Goal: Obtain resource: Obtain resource

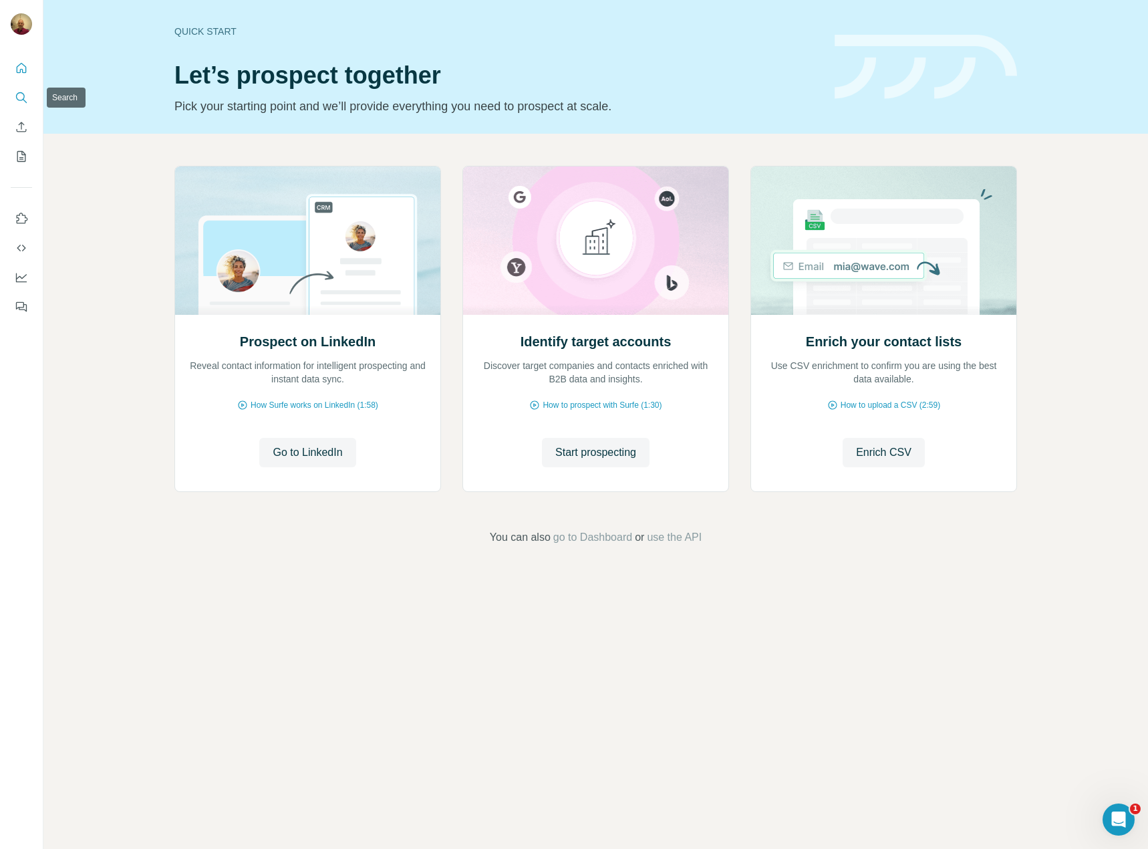
click at [19, 102] on icon "Search" at bounding box center [21, 97] width 13 height 13
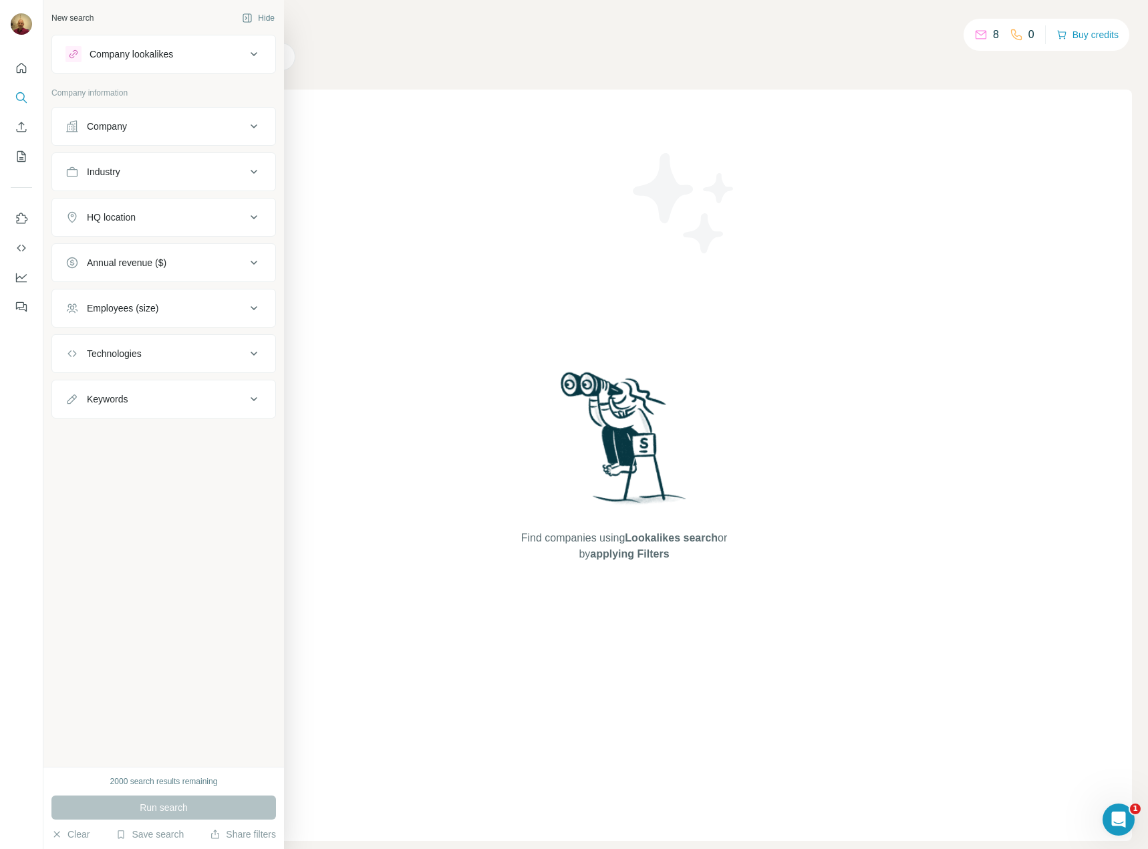
click at [182, 173] on div "Industry" at bounding box center [155, 171] width 180 height 13
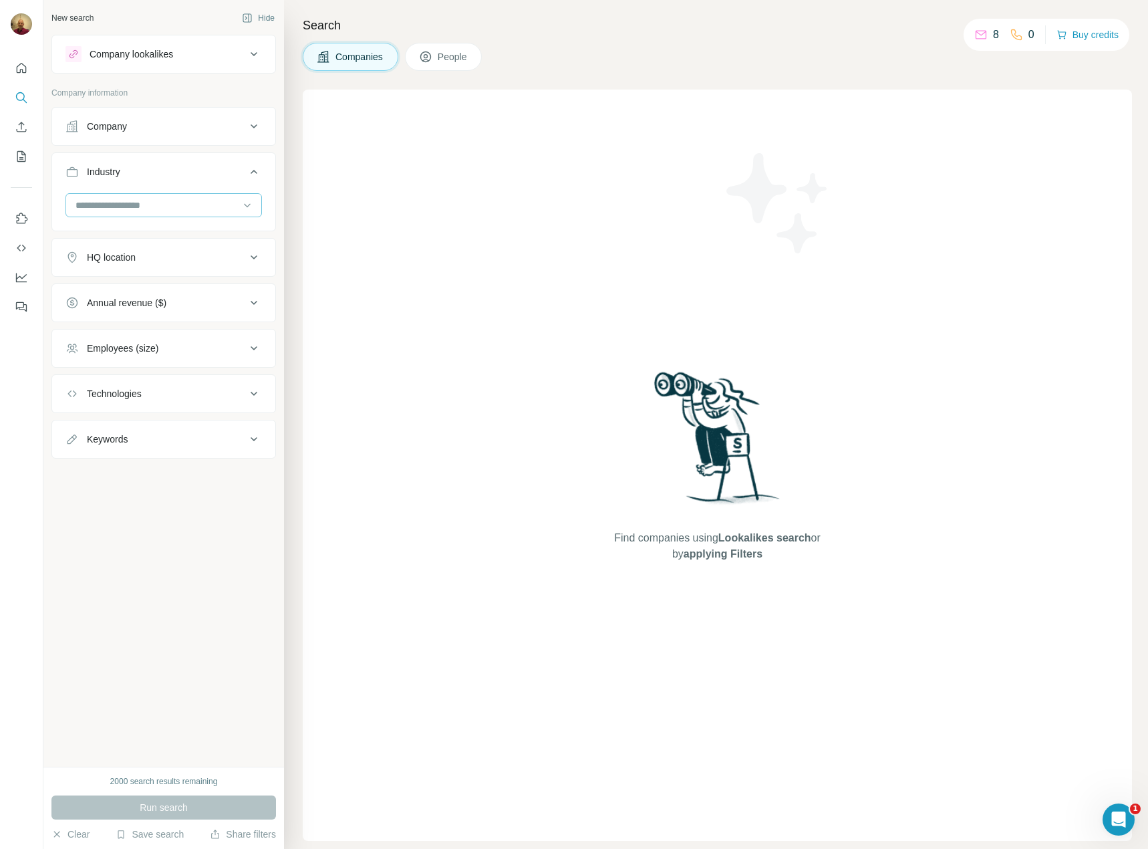
click at [142, 206] on input at bounding box center [156, 205] width 165 height 15
click at [166, 231] on p "Building Maintenance" at bounding box center [122, 224] width 90 height 13
click at [179, 210] on input at bounding box center [156, 205] width 165 height 15
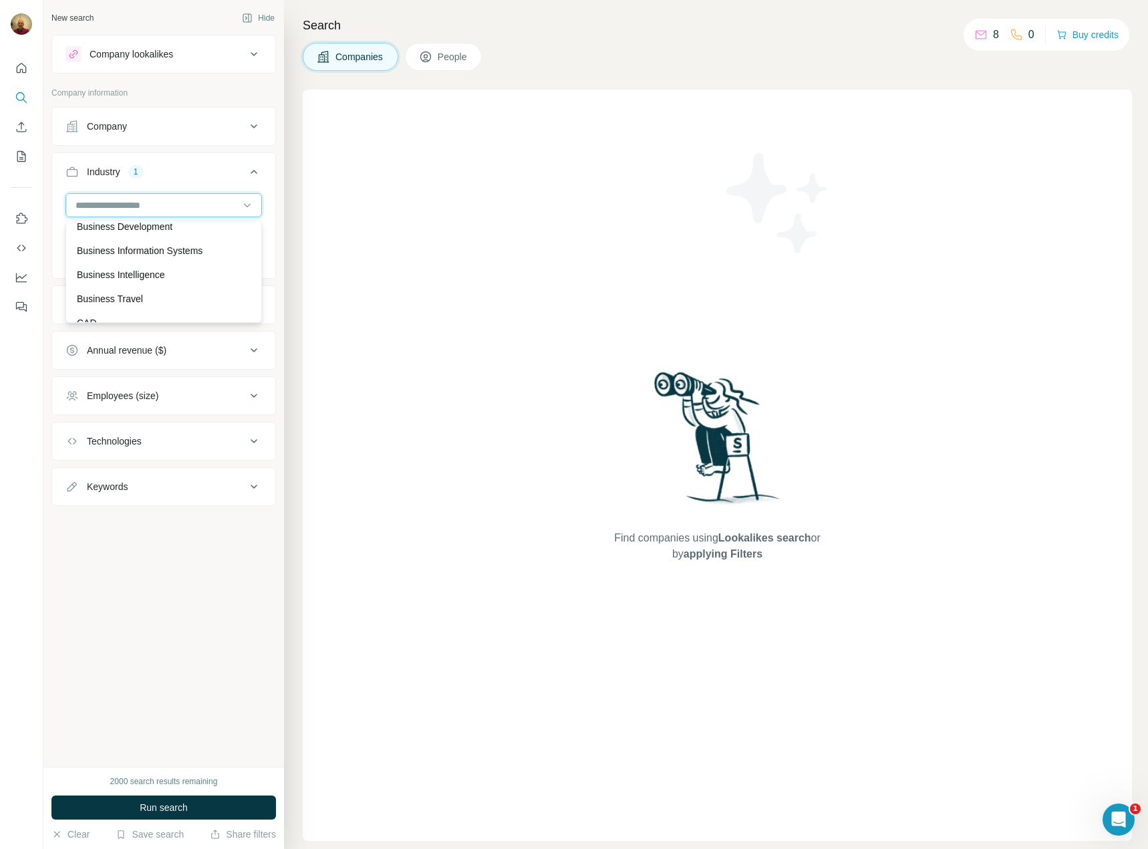
scroll to position [1617, 0]
click at [177, 237] on p "Business Information Systems" at bounding box center [140, 229] width 126 height 13
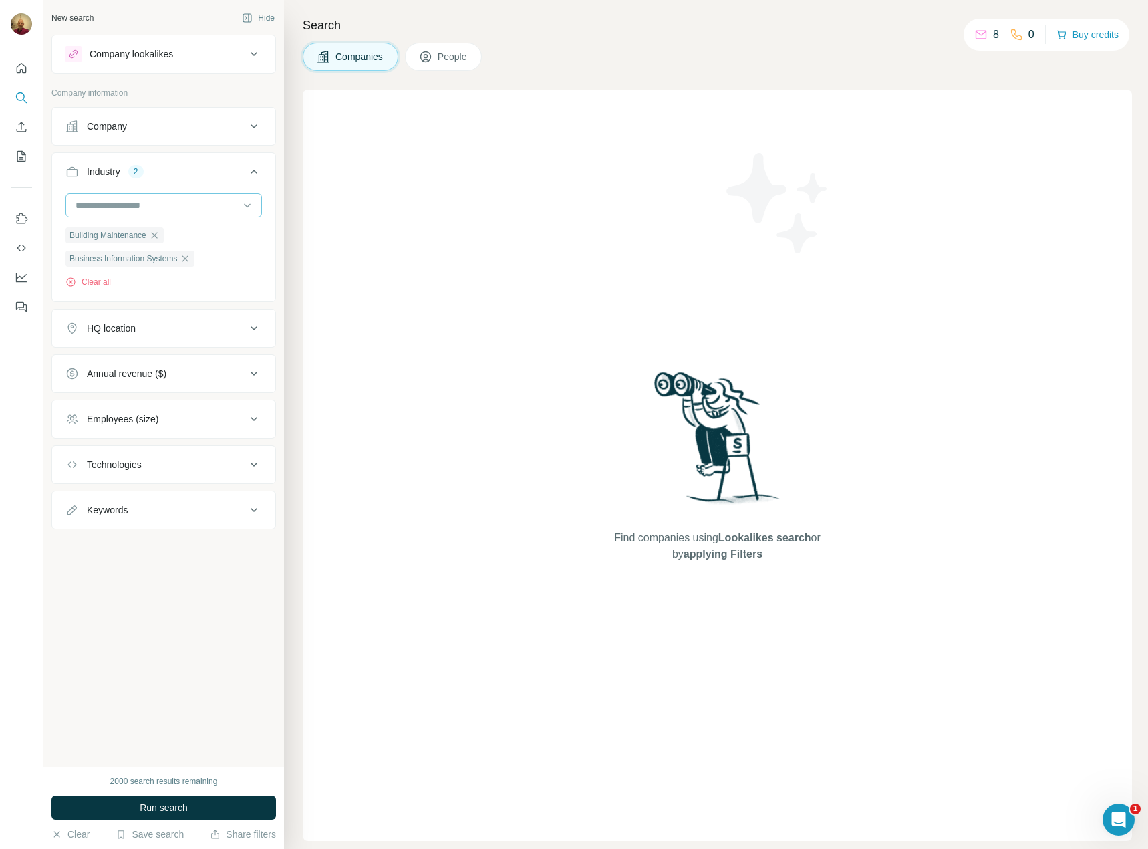
click at [165, 209] on input at bounding box center [156, 205] width 165 height 15
click at [147, 237] on div "Cloud Security" at bounding box center [164, 229] width 174 height 13
click at [169, 208] on input at bounding box center [156, 205] width 165 height 15
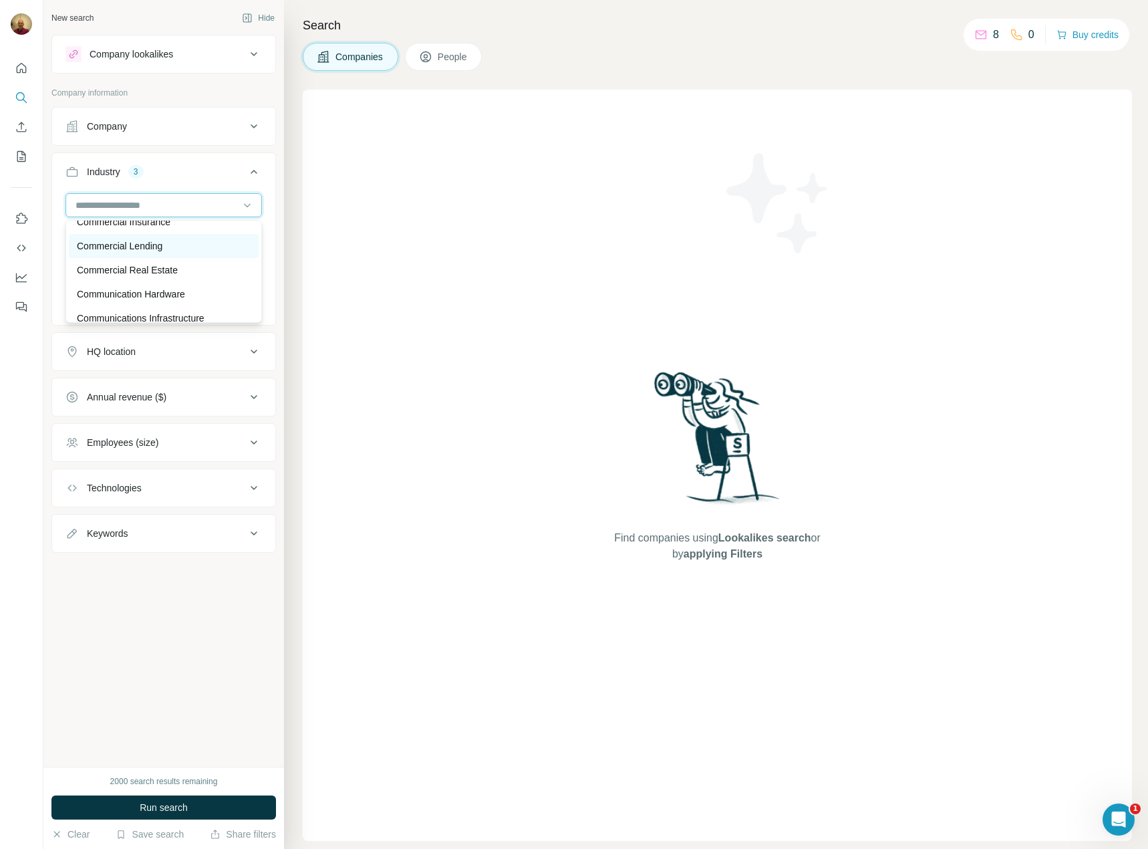
scroll to position [2486, 0]
click at [204, 258] on p "Communications Infrastructure" at bounding box center [141, 251] width 128 height 13
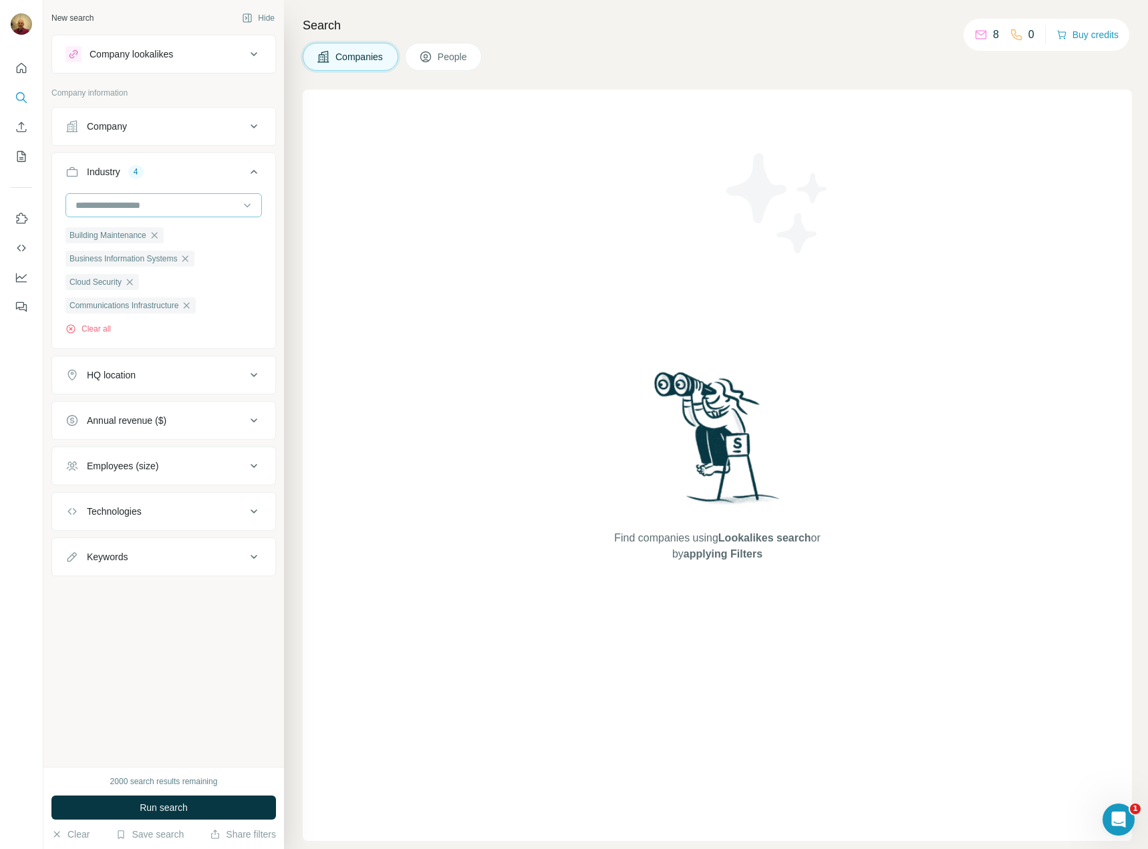
click at [153, 210] on input at bounding box center [156, 205] width 165 height 15
click at [184, 234] on p "Communication Hardware" at bounding box center [131, 227] width 108 height 13
click at [170, 207] on input at bounding box center [156, 205] width 165 height 15
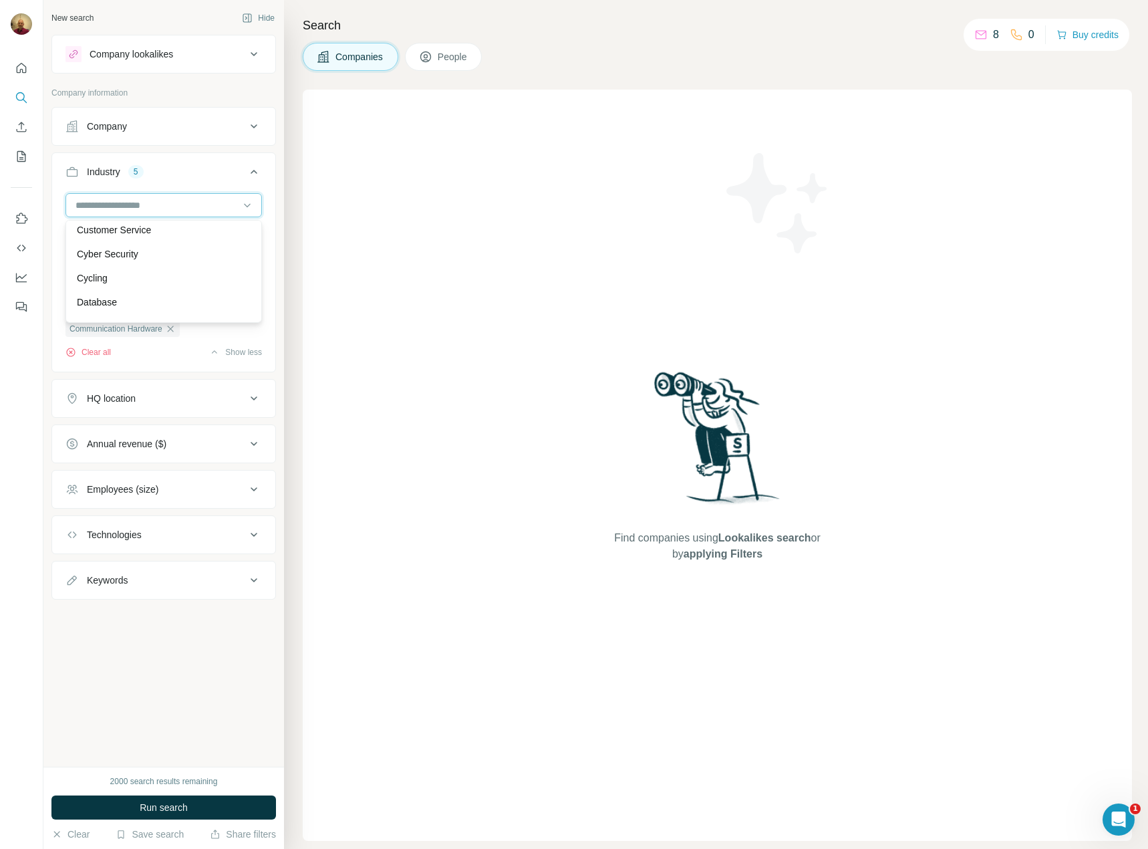
scroll to position [3488, 0]
click at [165, 266] on div "Data Center" at bounding box center [164, 259] width 174 height 13
drag, startPoint x: 202, startPoint y: 198, endPoint x: 200, endPoint y: 217, distance: 18.8
click at [202, 199] on input at bounding box center [156, 205] width 165 height 15
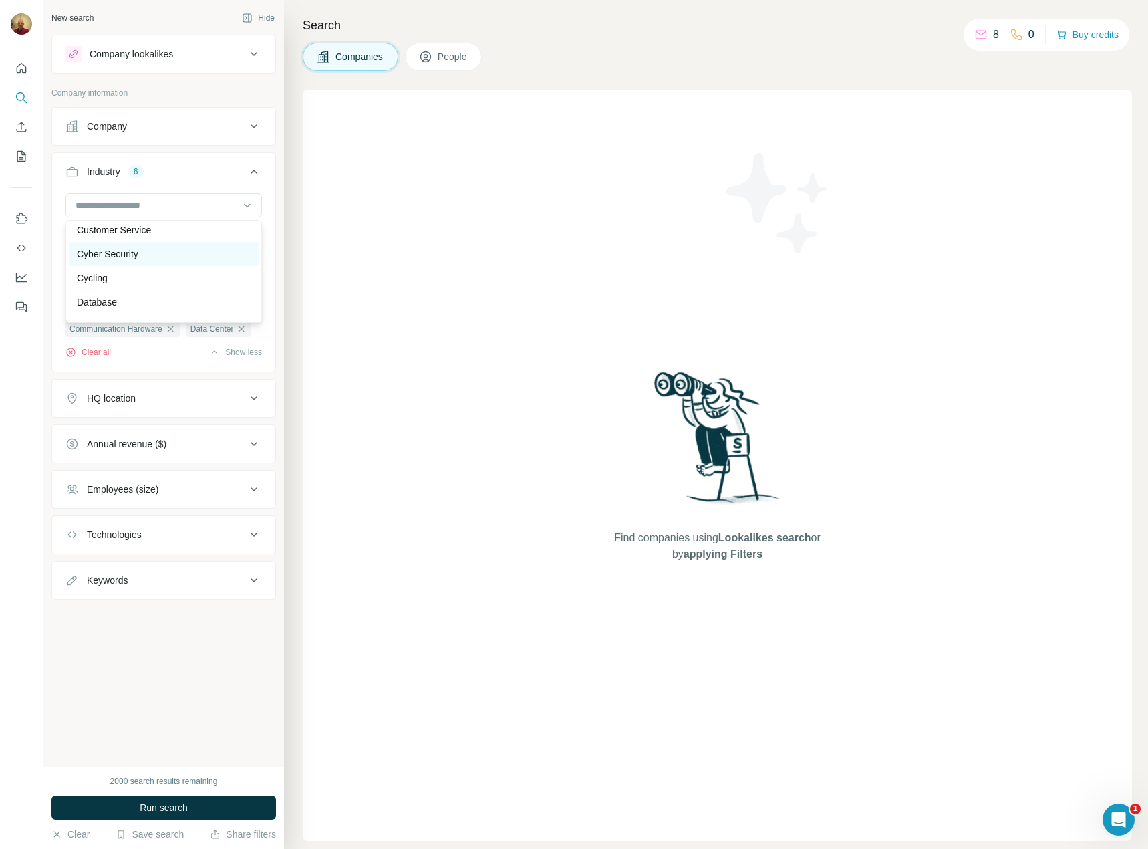
click at [174, 261] on div "Cyber Security" at bounding box center [164, 253] width 174 height 13
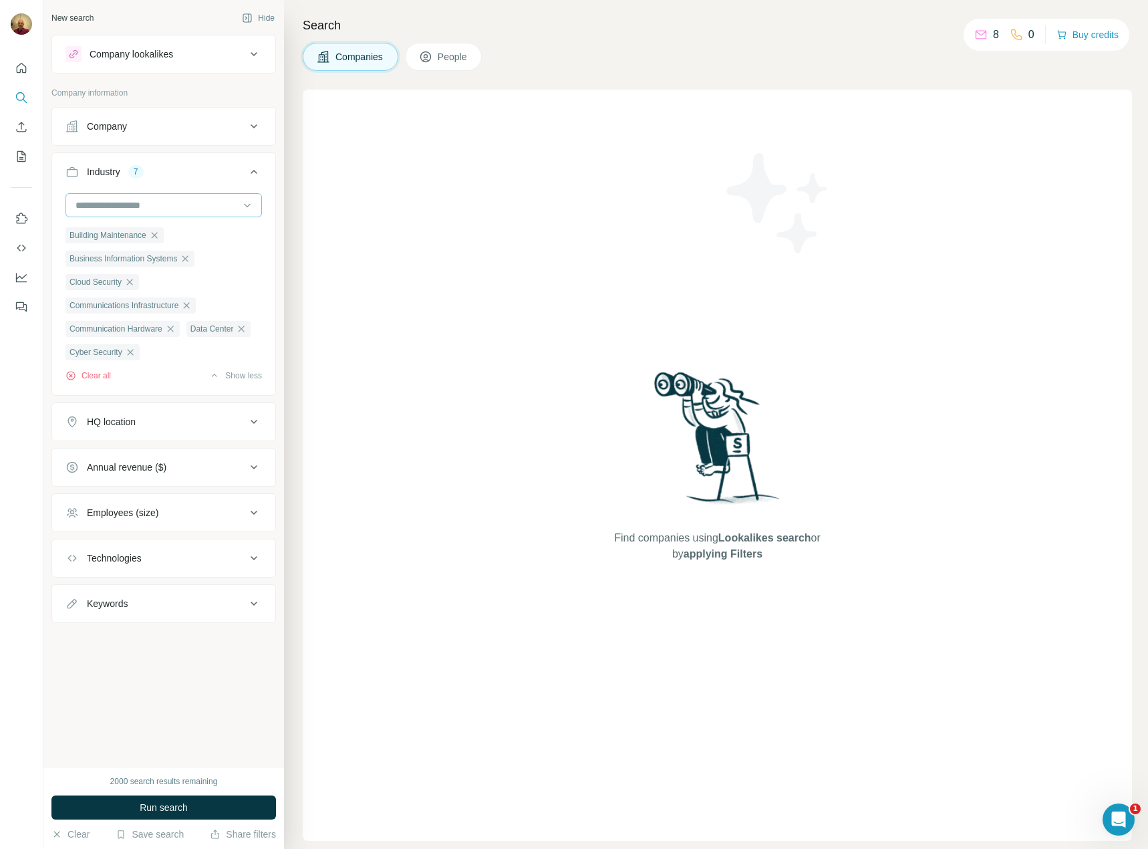
click at [170, 208] on input at bounding box center [156, 205] width 165 height 15
click at [240, 206] on div at bounding box center [163, 205] width 196 height 24
click at [160, 236] on icon "button" at bounding box center [154, 235] width 11 height 11
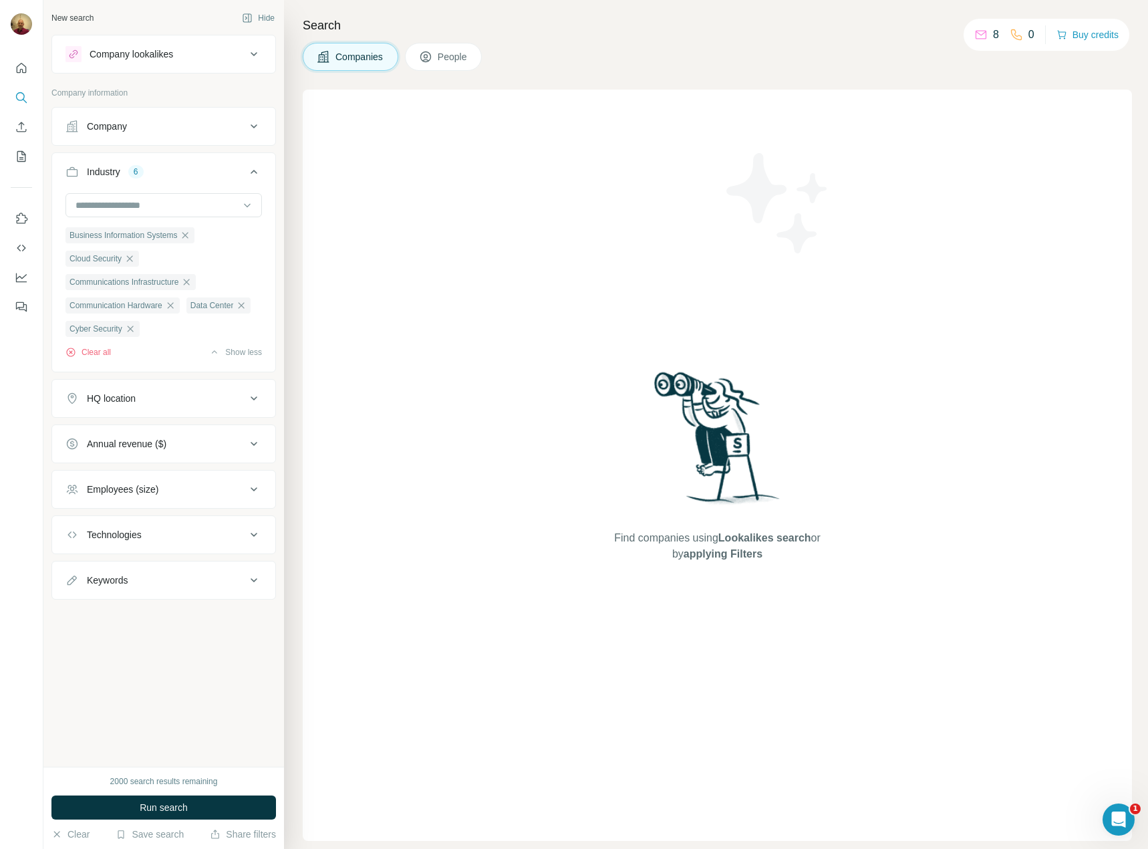
click at [127, 396] on div "HQ location" at bounding box center [111, 398] width 49 height 13
click at [132, 431] on input "text" at bounding box center [163, 432] width 196 height 24
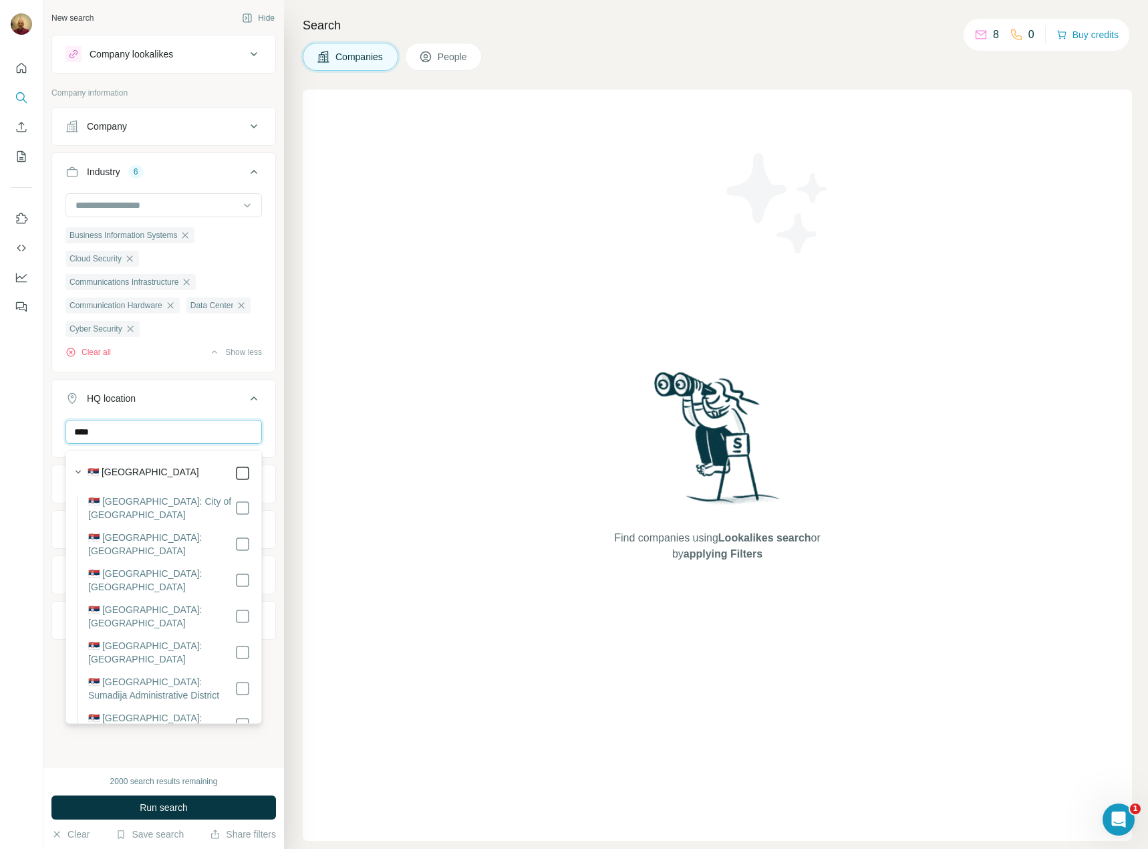
type input "****"
click at [187, 402] on div "HQ location 1" at bounding box center [155, 398] width 180 height 13
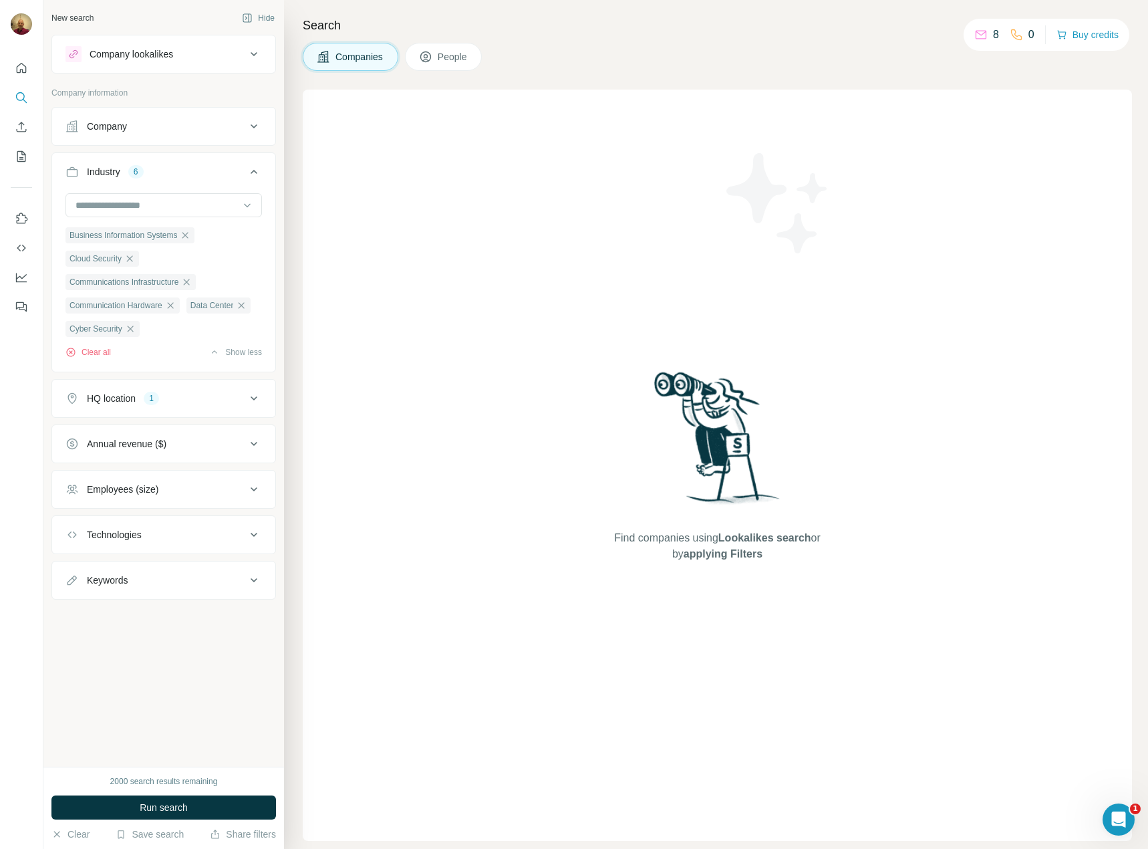
click at [148, 541] on div "Technologies" at bounding box center [155, 534] width 180 height 13
click at [152, 563] on input "text" at bounding box center [163, 568] width 196 height 24
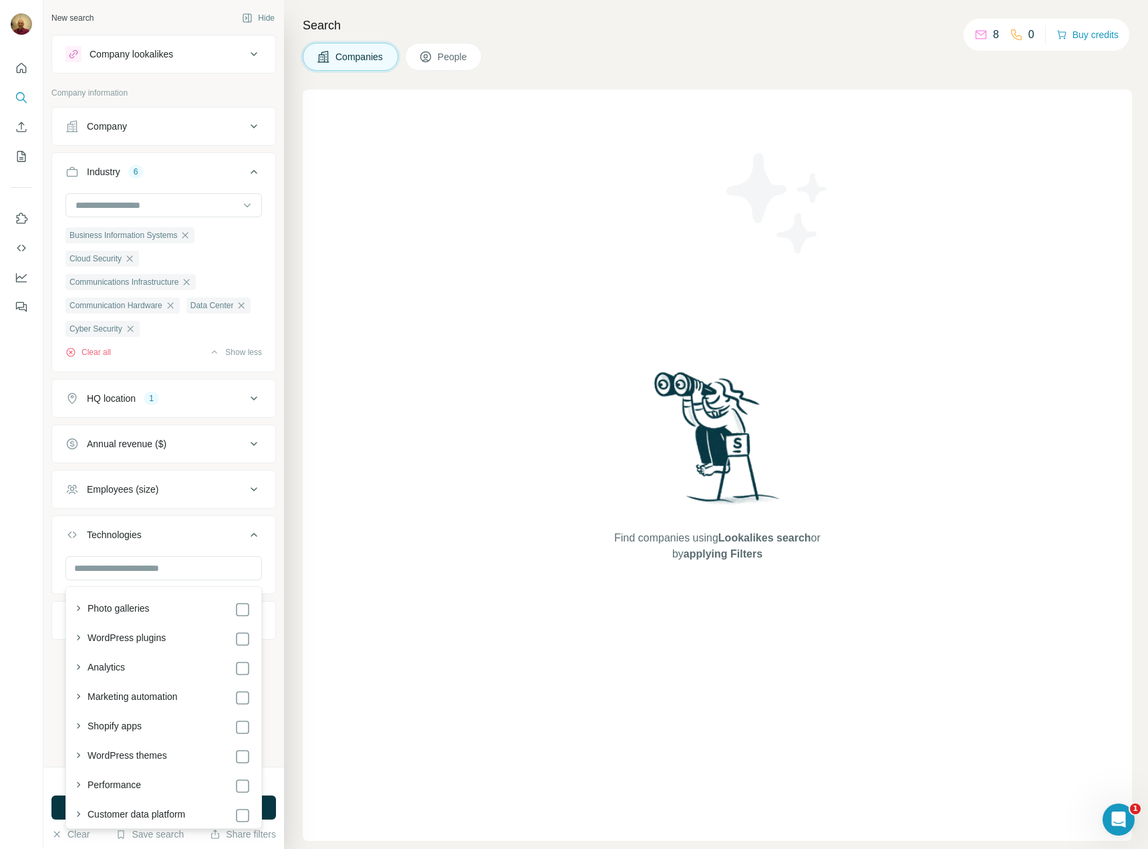
click at [142, 541] on div "Technologies" at bounding box center [114, 534] width 55 height 13
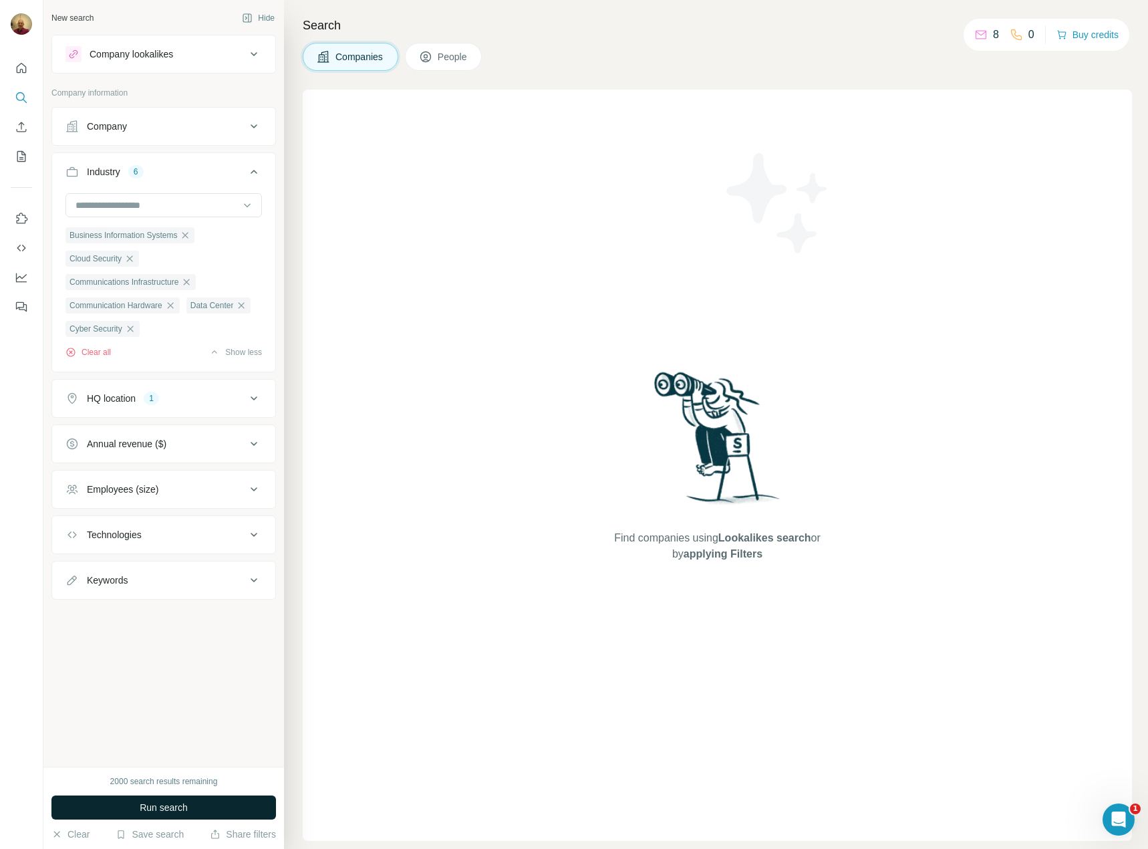
click at [184, 807] on span "Run search" at bounding box center [164, 807] width 48 height 13
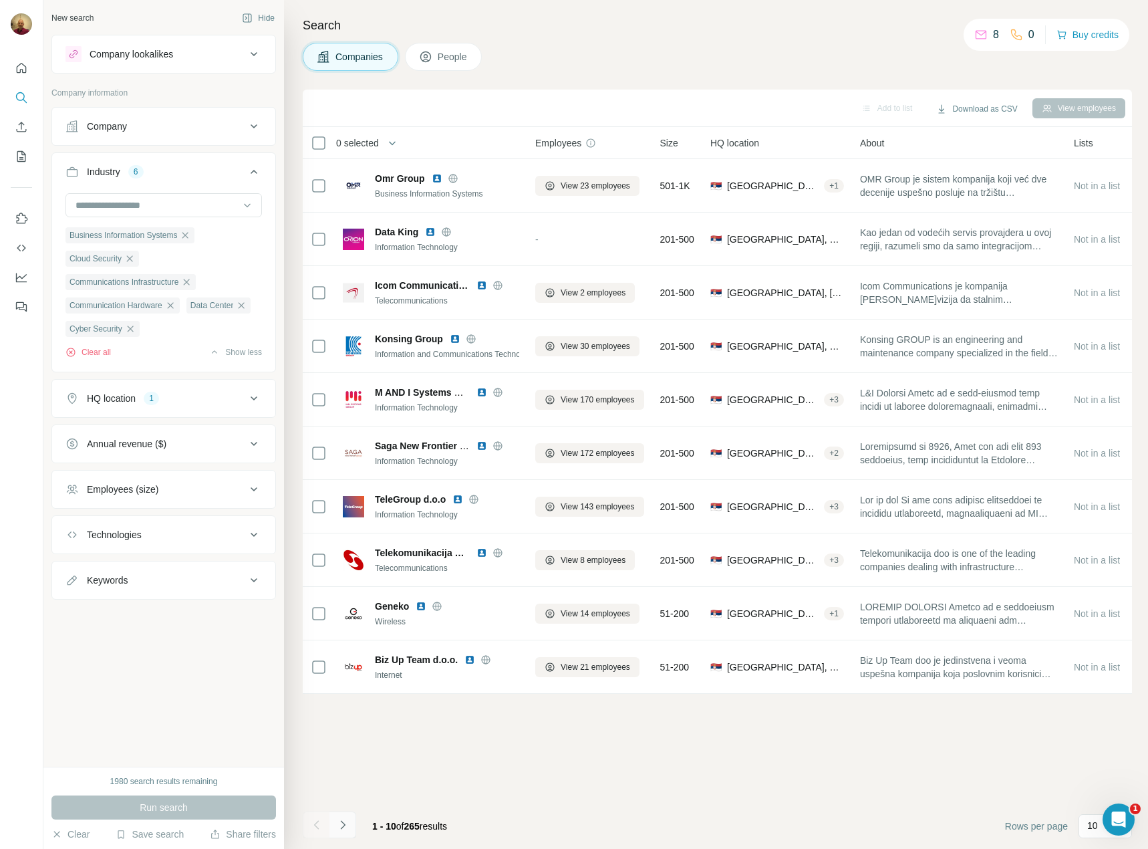
click at [347, 828] on icon "Navigate to next page" at bounding box center [342, 824] width 13 height 13
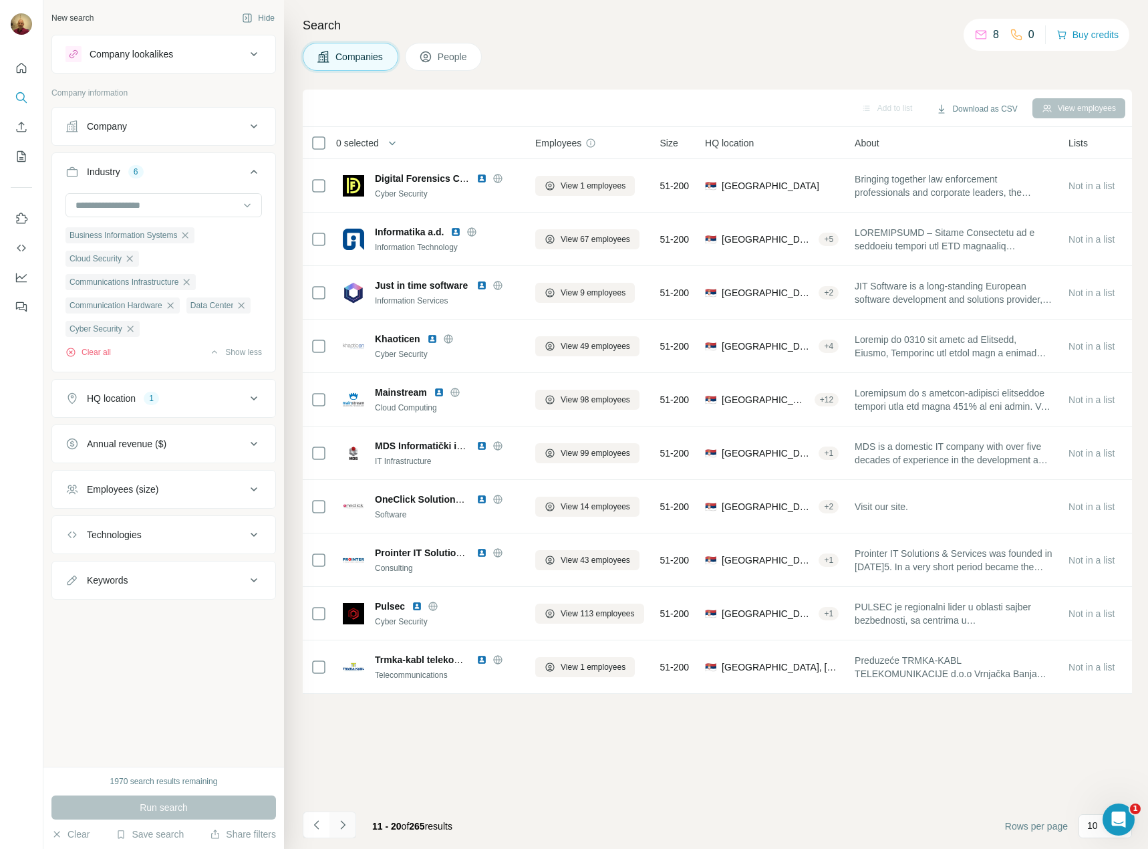
click at [342, 827] on icon "Navigate to next page" at bounding box center [342, 824] width 5 height 9
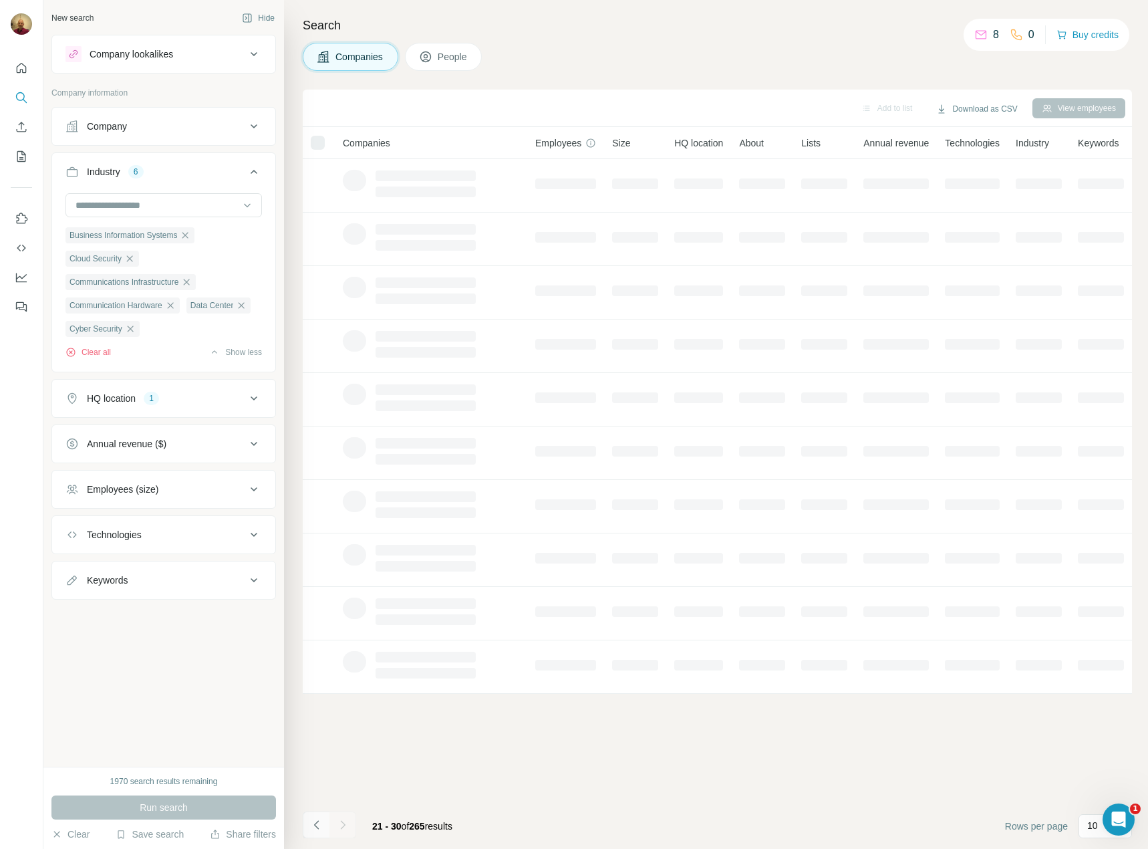
click at [315, 829] on icon "Navigate to previous page" at bounding box center [316, 824] width 13 height 13
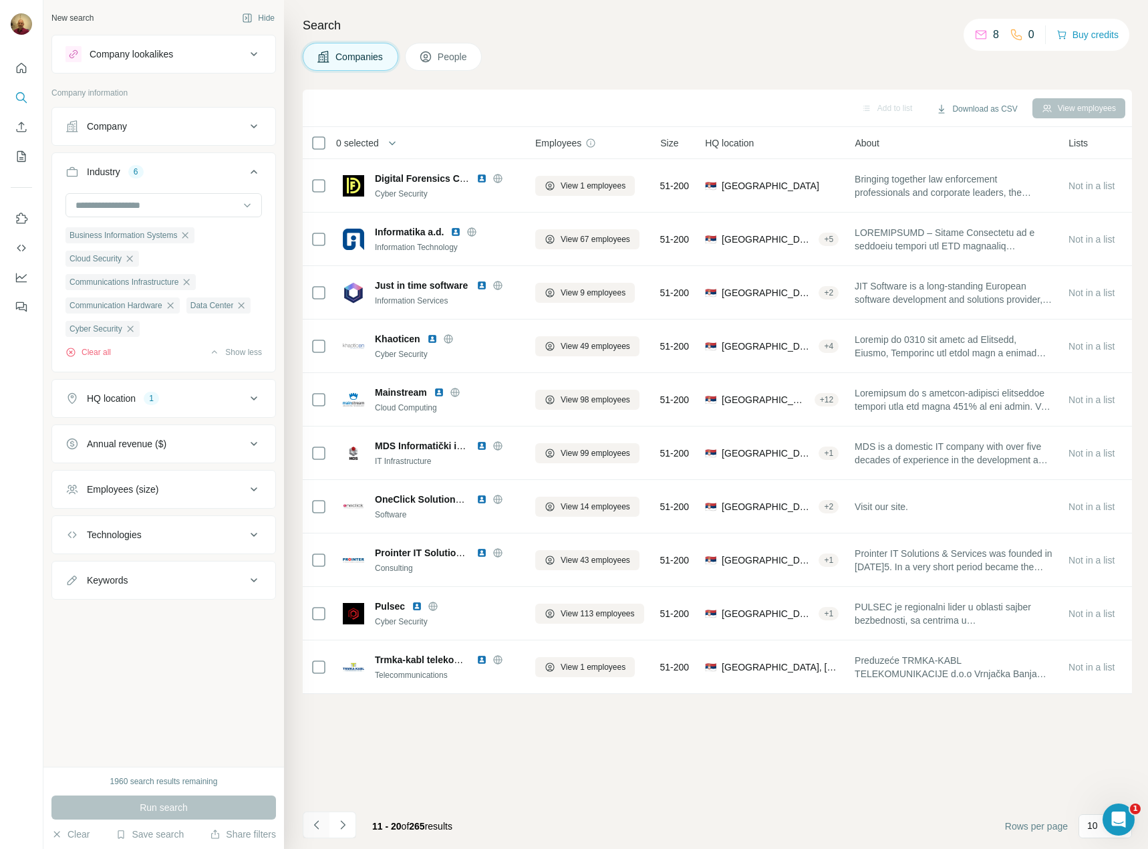
click at [314, 826] on icon "Navigate to previous page" at bounding box center [316, 824] width 13 height 13
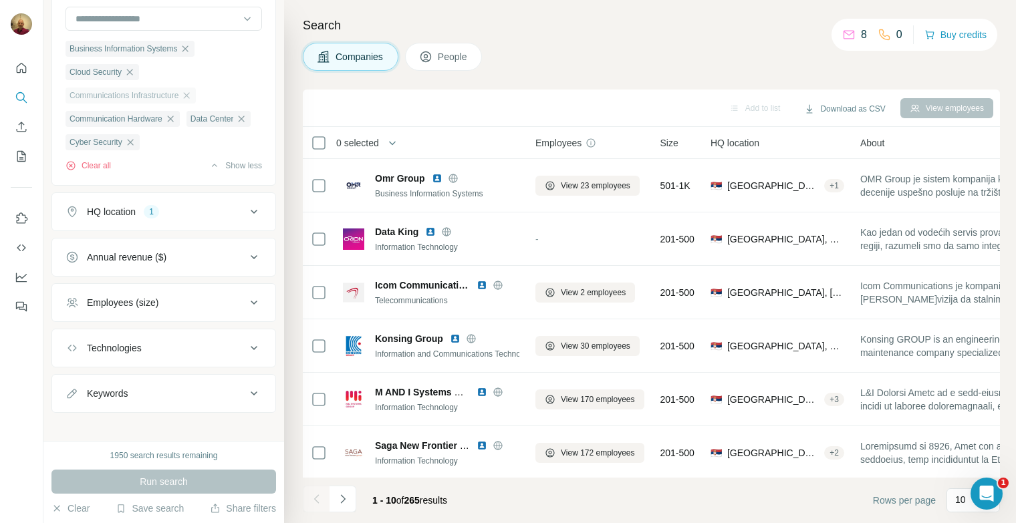
scroll to position [195, 0]
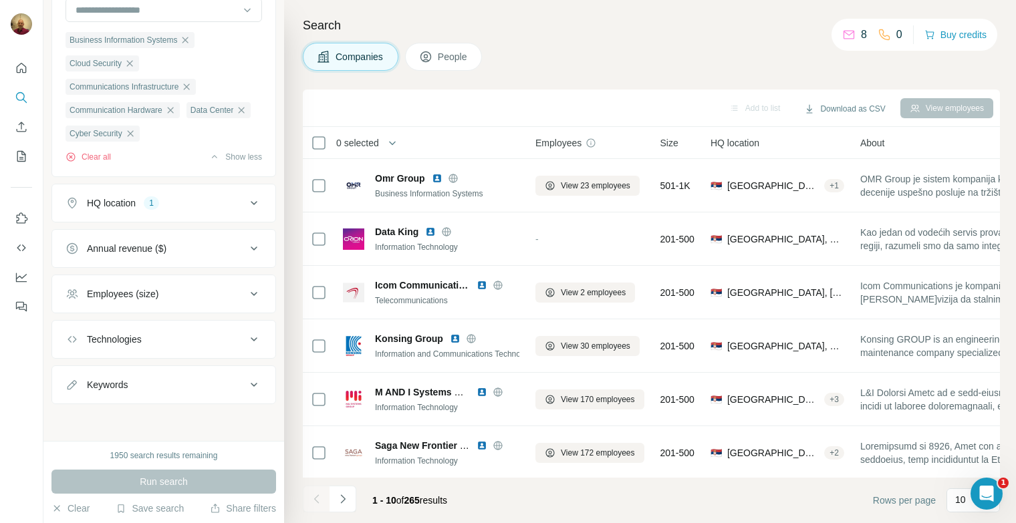
click at [223, 200] on div "HQ location 1" at bounding box center [155, 202] width 180 height 13
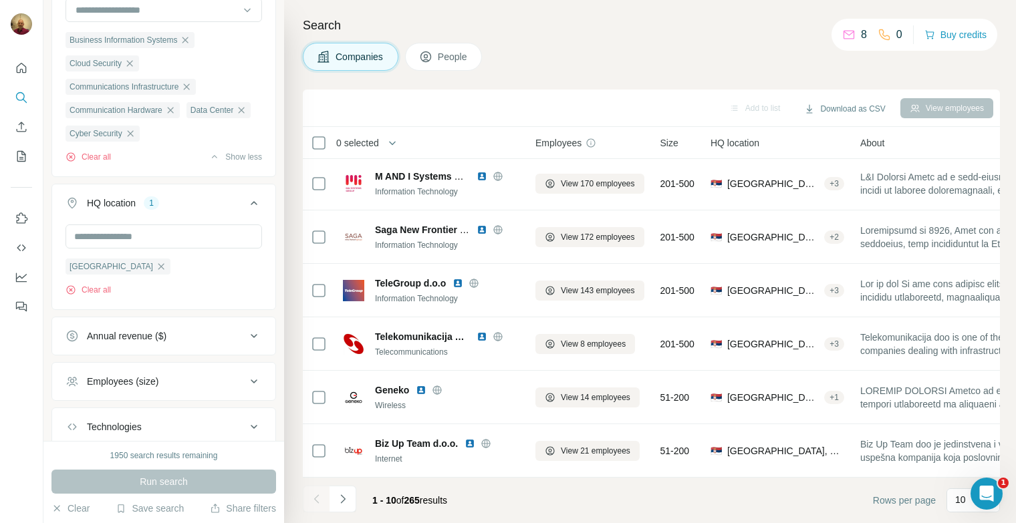
scroll to position [0, 0]
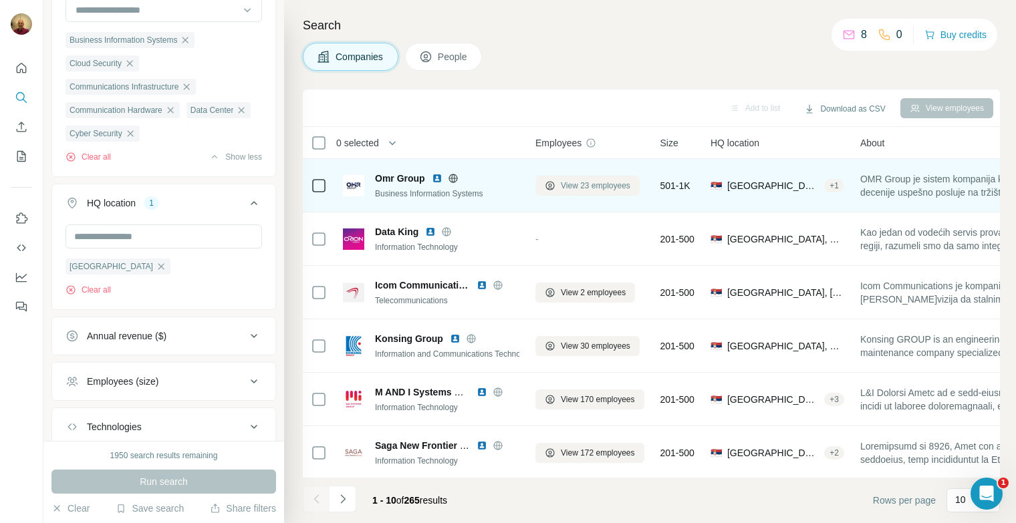
click at [583, 183] on span "View 23 employees" at bounding box center [595, 186] width 69 height 12
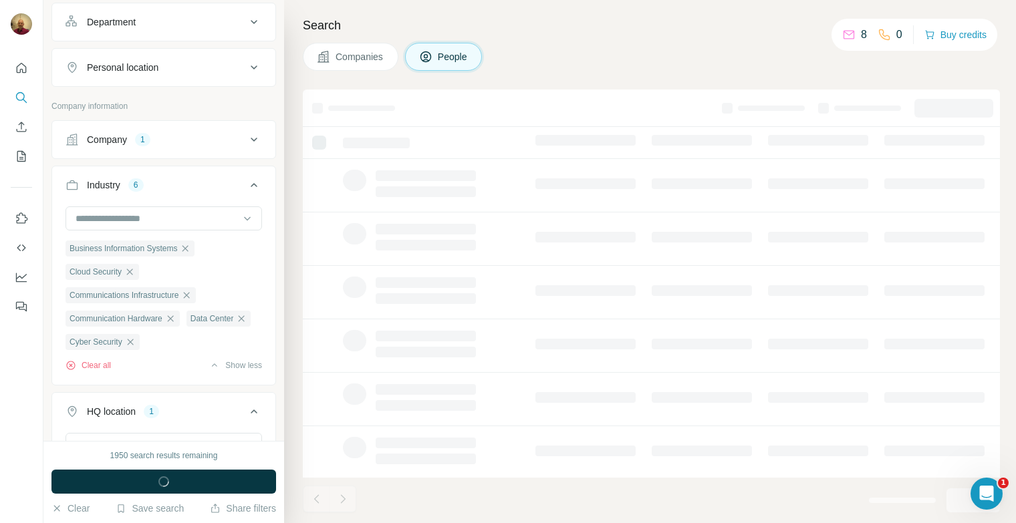
scroll to position [403, 0]
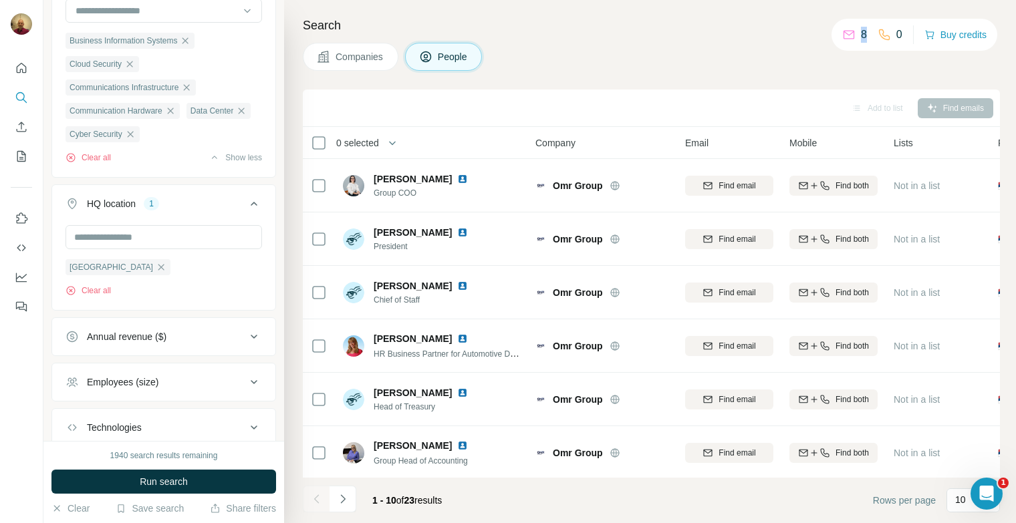
drag, startPoint x: 861, startPoint y: 35, endPoint x: 853, endPoint y: 35, distance: 8.0
click at [853, 35] on div "8 0" at bounding box center [872, 34] width 60 height 19
click at [869, 44] on div "8 0 Buy credits" at bounding box center [914, 35] width 166 height 32
drag, startPoint x: 863, startPoint y: 34, endPoint x: 854, endPoint y: 34, distance: 9.4
click at [854, 34] on div "8 0" at bounding box center [872, 34] width 60 height 19
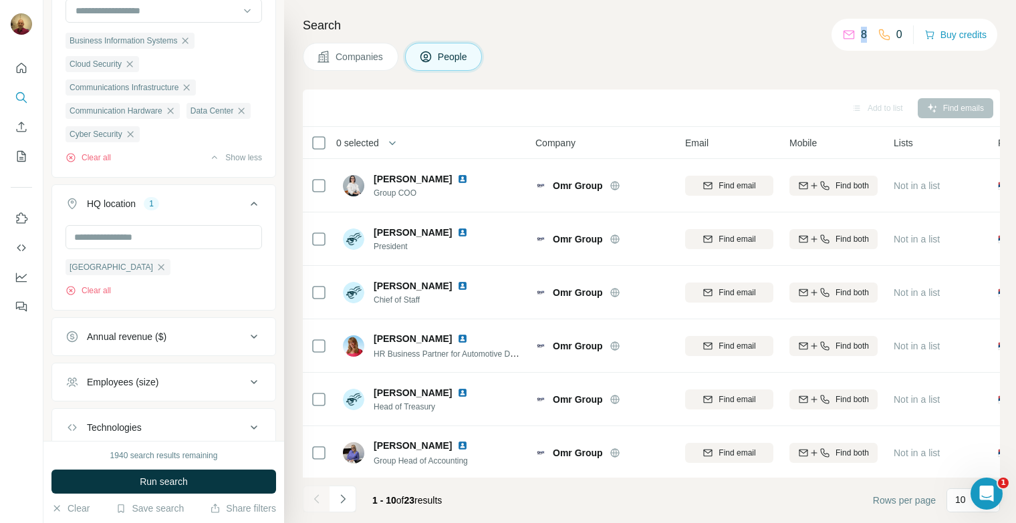
click at [895, 63] on div "Companies People" at bounding box center [651, 57] width 697 height 28
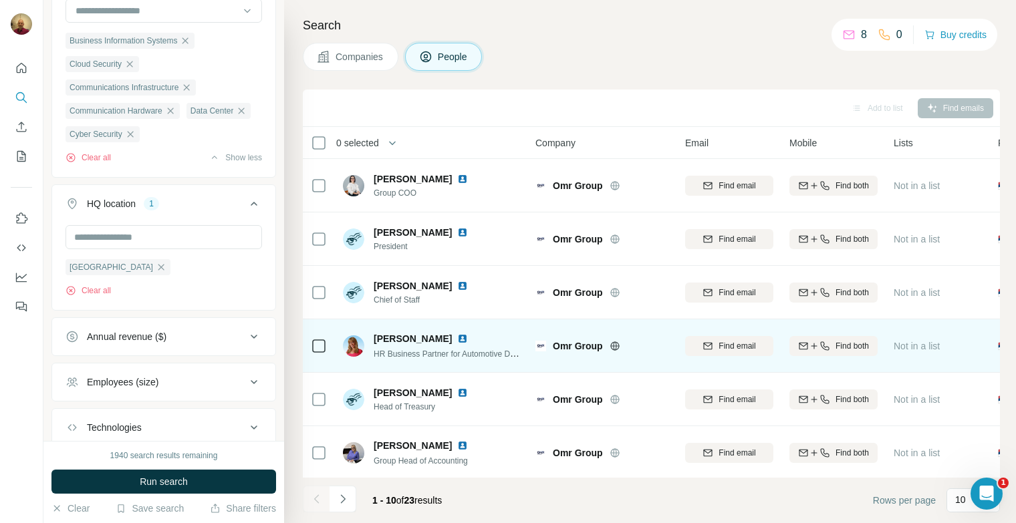
scroll to position [104, 0]
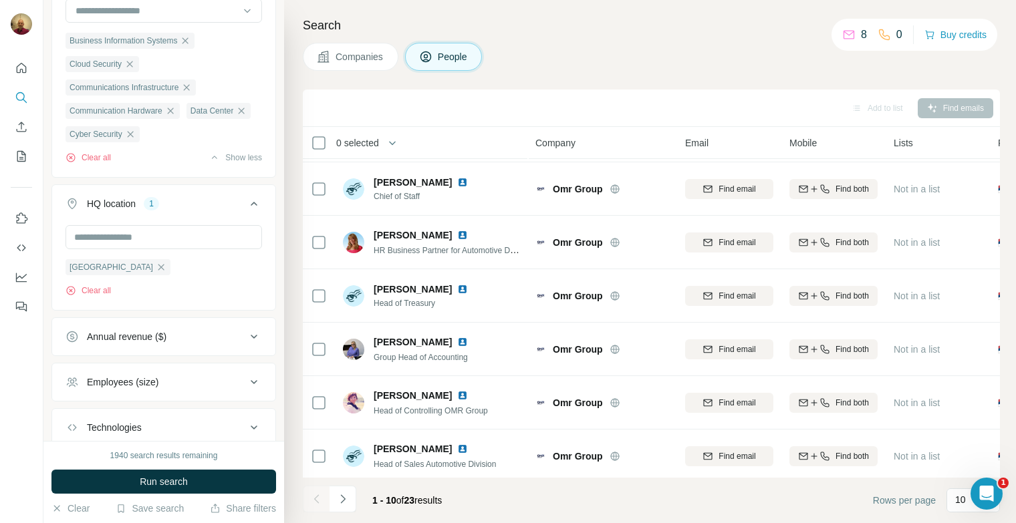
click at [339, 63] on button "Companies" at bounding box center [351, 57] width 96 height 28
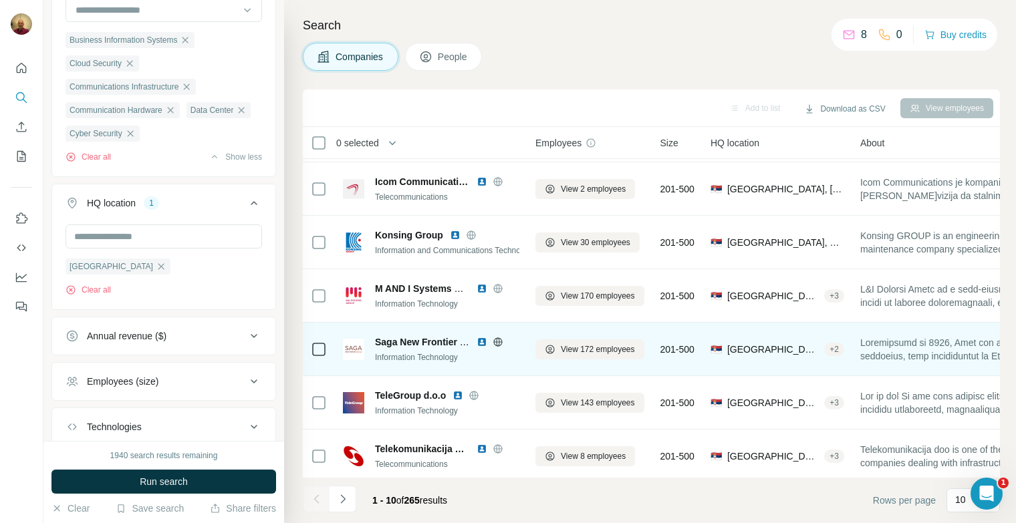
scroll to position [26, 0]
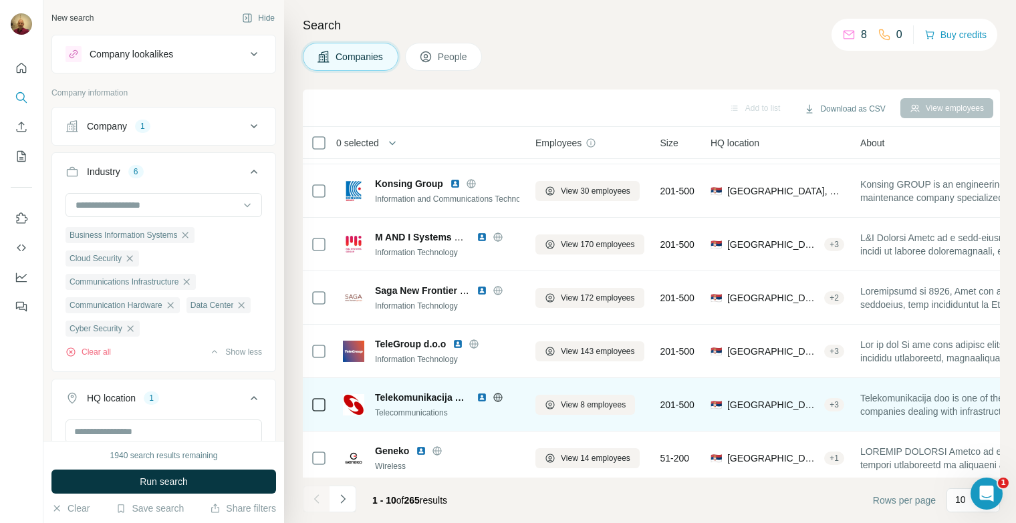
scroll to position [222, 0]
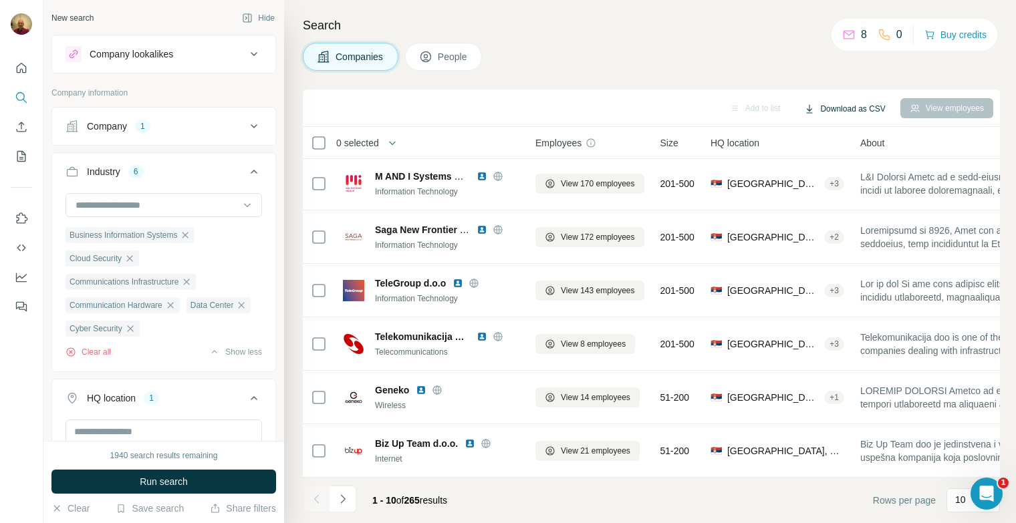
click at [835, 107] on button "Download as CSV" at bounding box center [845, 109] width 100 height 20
click at [819, 163] on div "All viewed companies (30)" at bounding box center [853, 160] width 125 height 24
click at [842, 109] on button "Download as CSV" at bounding box center [845, 109] width 100 height 20
click at [633, 66] on div "Companies People" at bounding box center [651, 57] width 697 height 28
click at [350, 140] on span "0 selected" at bounding box center [357, 142] width 43 height 13
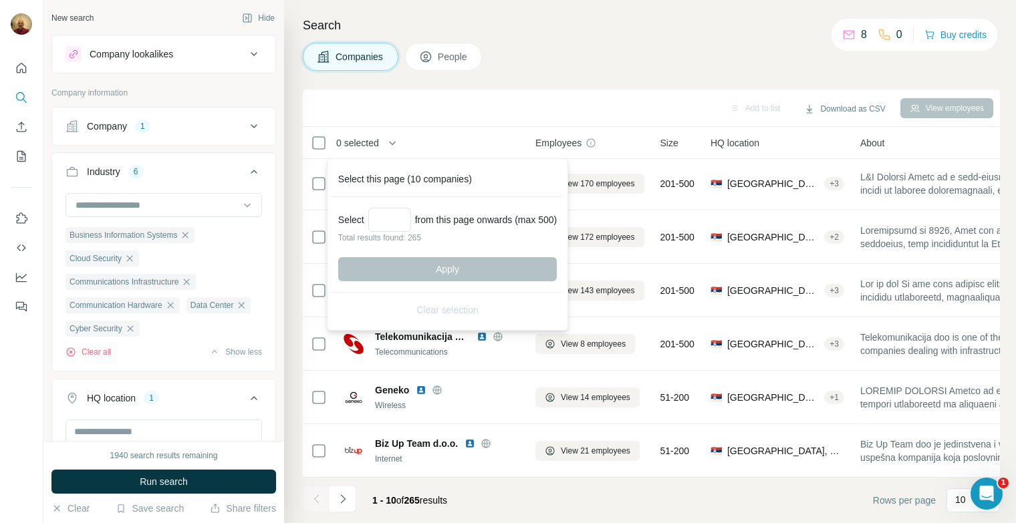
click at [398, 108] on div "Add to list Download as CSV View employees" at bounding box center [651, 107] width 684 height 23
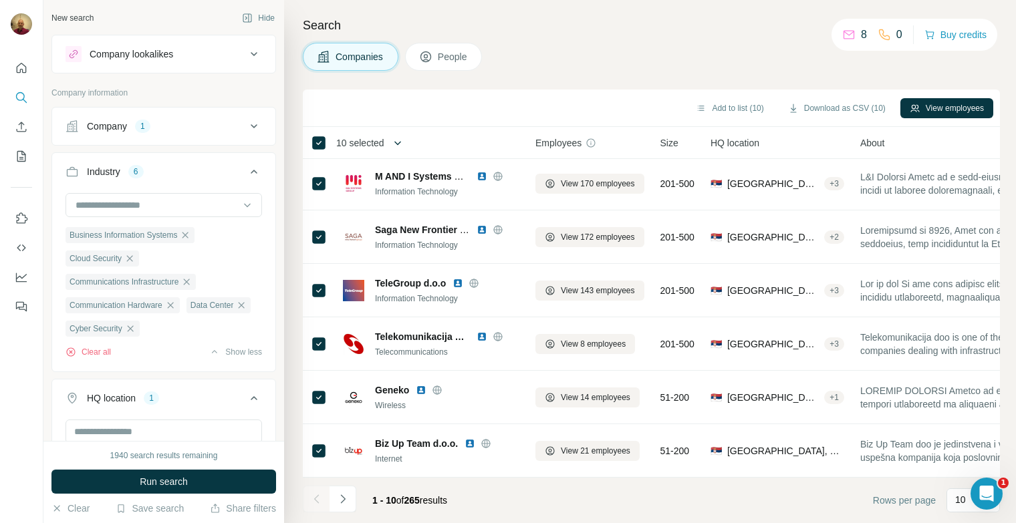
click at [396, 140] on icon "button" at bounding box center [397, 142] width 13 height 13
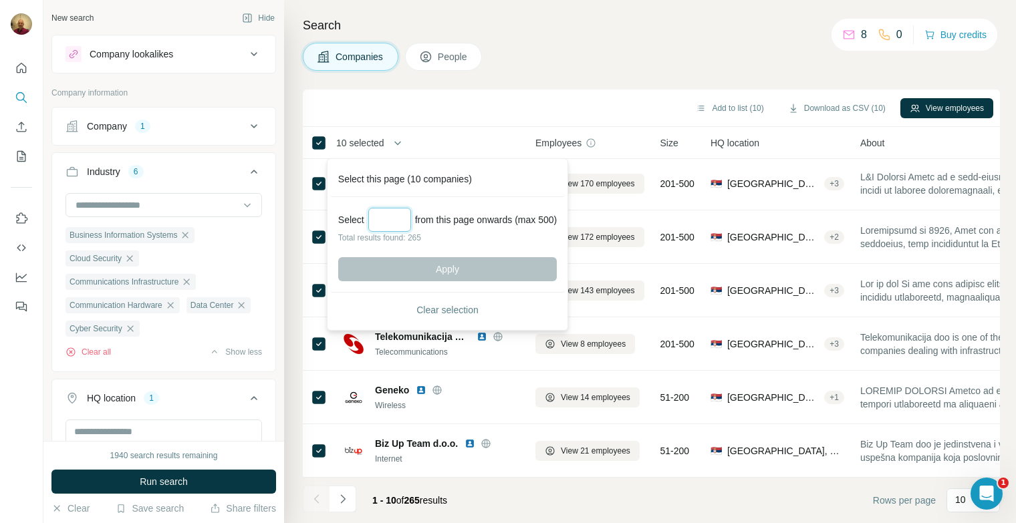
click at [392, 221] on input "Select a number (up to 500)" at bounding box center [389, 220] width 43 height 24
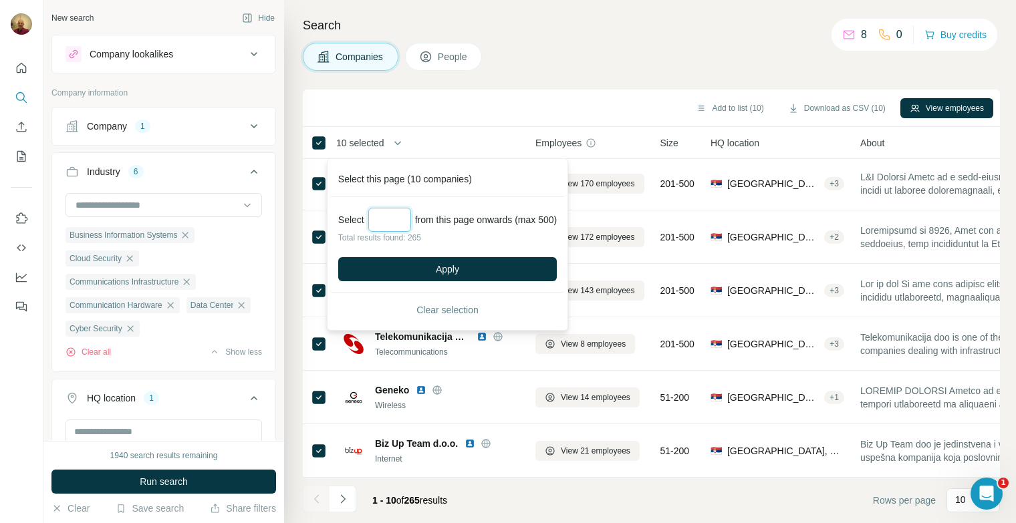
type input "***"
click at [459, 267] on span "Apply" at bounding box center [447, 269] width 23 height 13
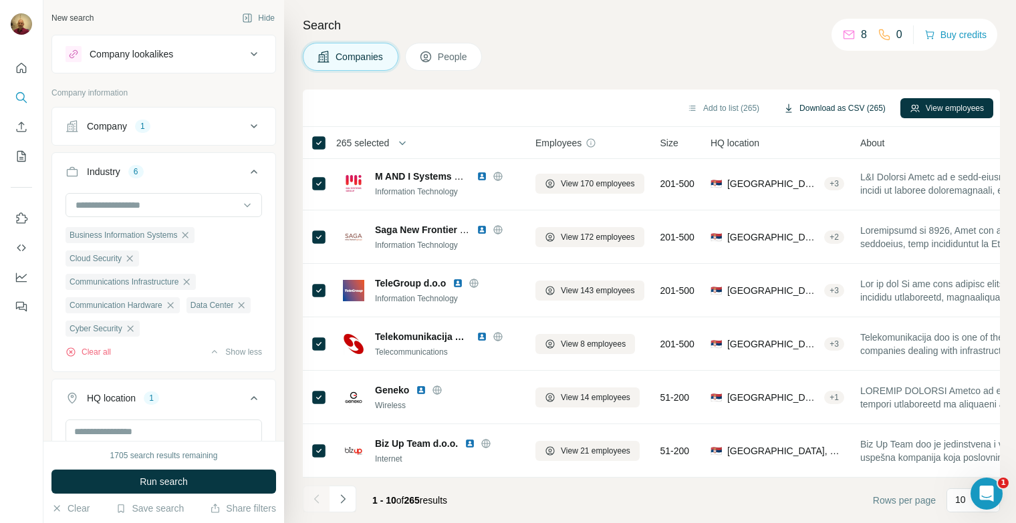
click at [815, 104] on button "Download as CSV (265)" at bounding box center [834, 108] width 121 height 20
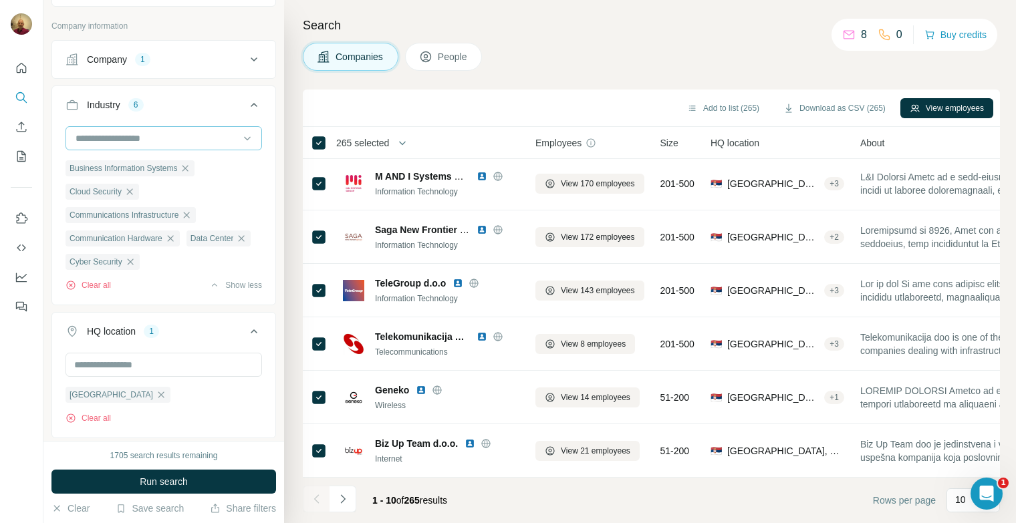
drag, startPoint x: 225, startPoint y: 135, endPoint x: 217, endPoint y: 149, distance: 15.8
click at [225, 135] on input at bounding box center [156, 138] width 165 height 15
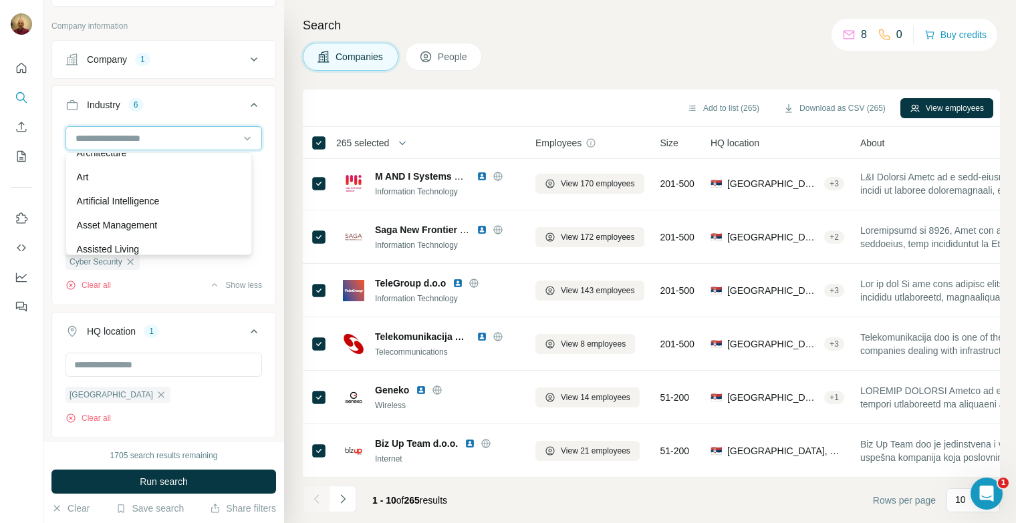
scroll to position [0, 0]
drag, startPoint x: 551, startPoint y: 24, endPoint x: 517, endPoint y: 40, distance: 37.7
click at [551, 23] on h4 "Search" at bounding box center [651, 25] width 697 height 19
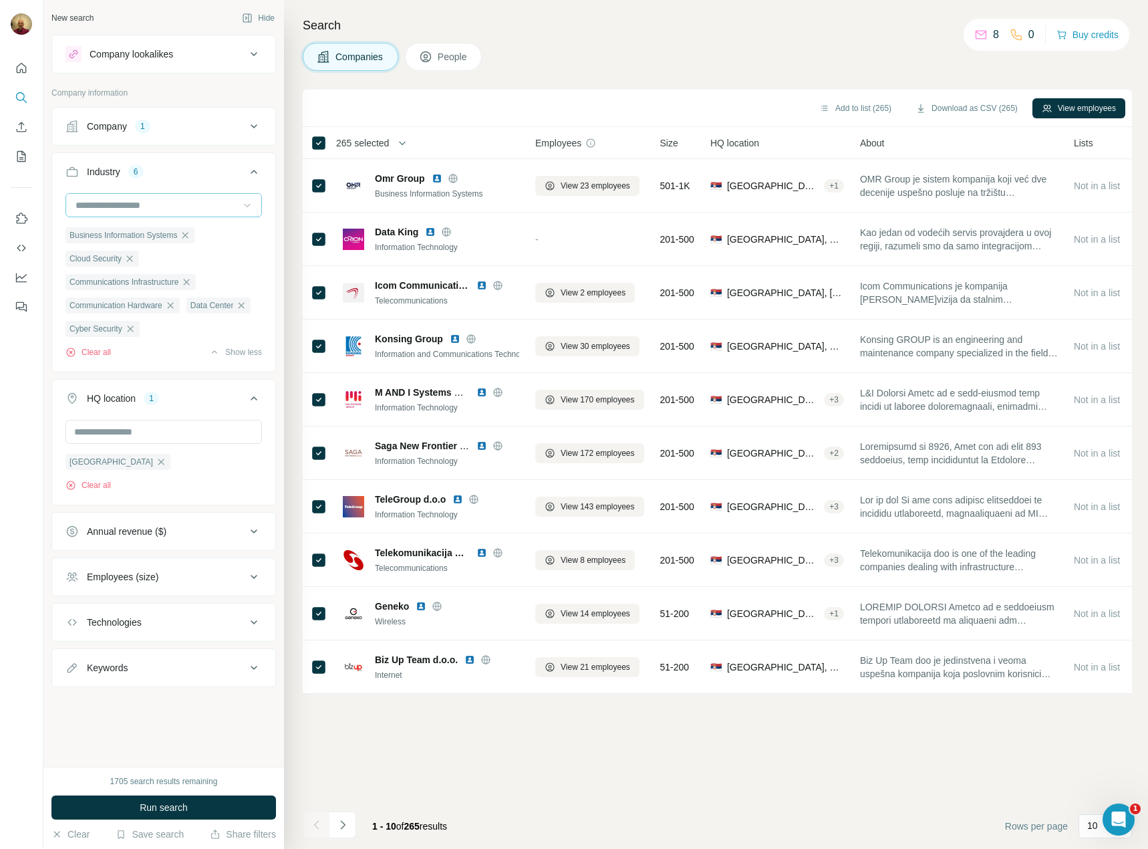
click at [248, 209] on icon at bounding box center [247, 204] width 13 height 13
click at [251, 204] on icon at bounding box center [247, 204] width 13 height 13
click at [251, 205] on icon at bounding box center [247, 204] width 13 height 13
click at [210, 295] on div "Wireless" at bounding box center [164, 288] width 174 height 13
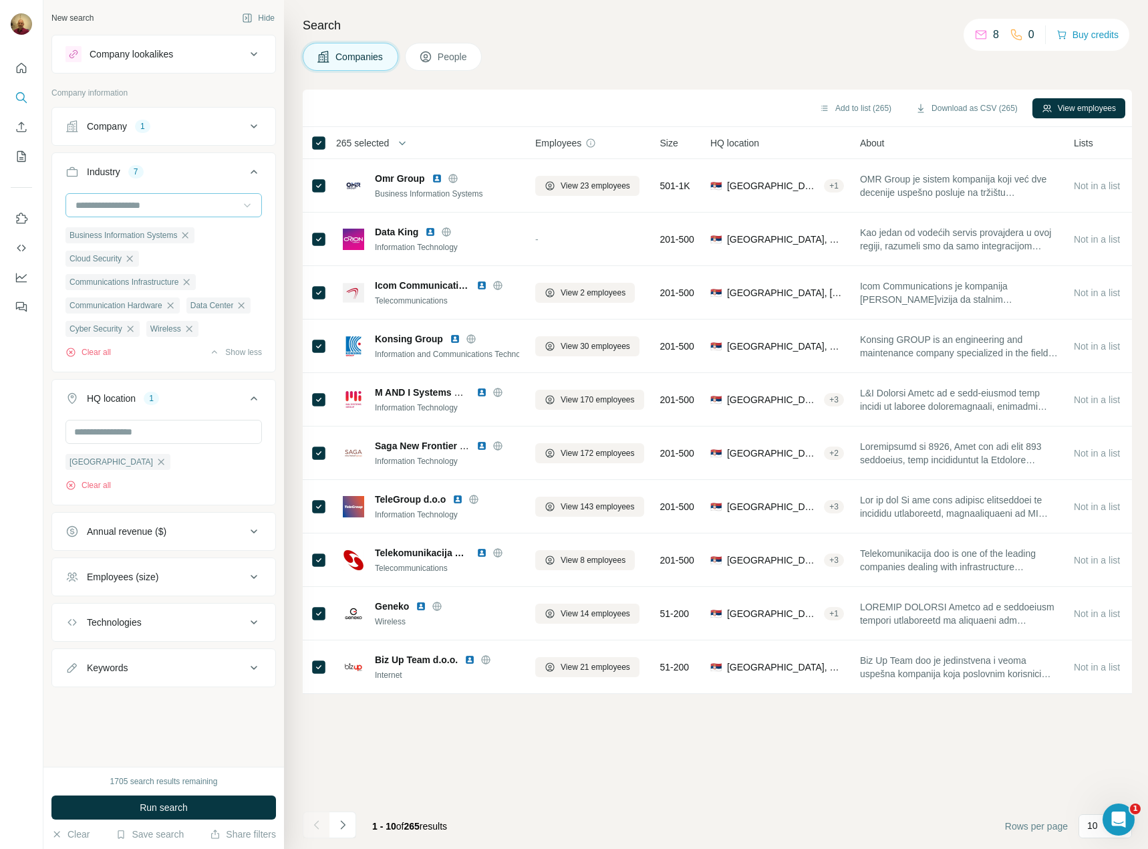
click at [245, 205] on icon at bounding box center [247, 206] width 7 height 4
click at [134, 271] on p "Wired Telecommunications" at bounding box center [133, 264] width 112 height 13
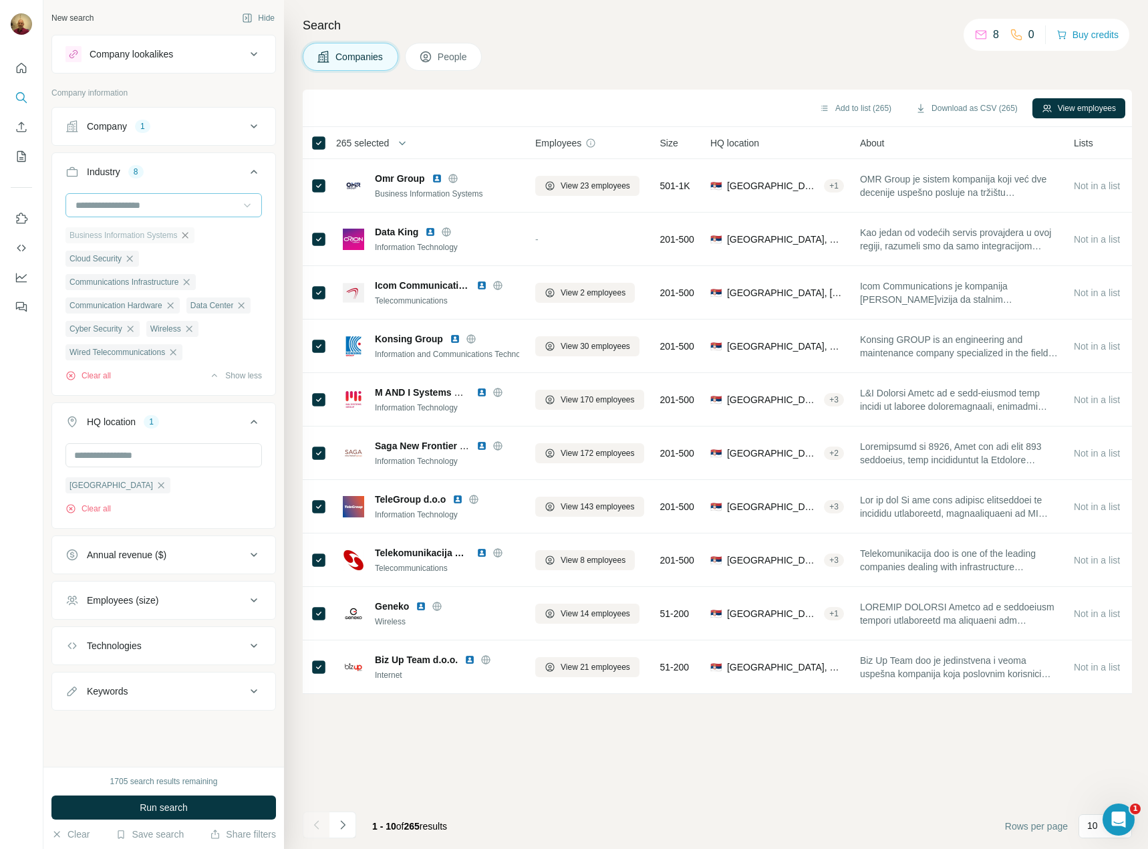
click at [190, 235] on icon "button" at bounding box center [185, 235] width 11 height 11
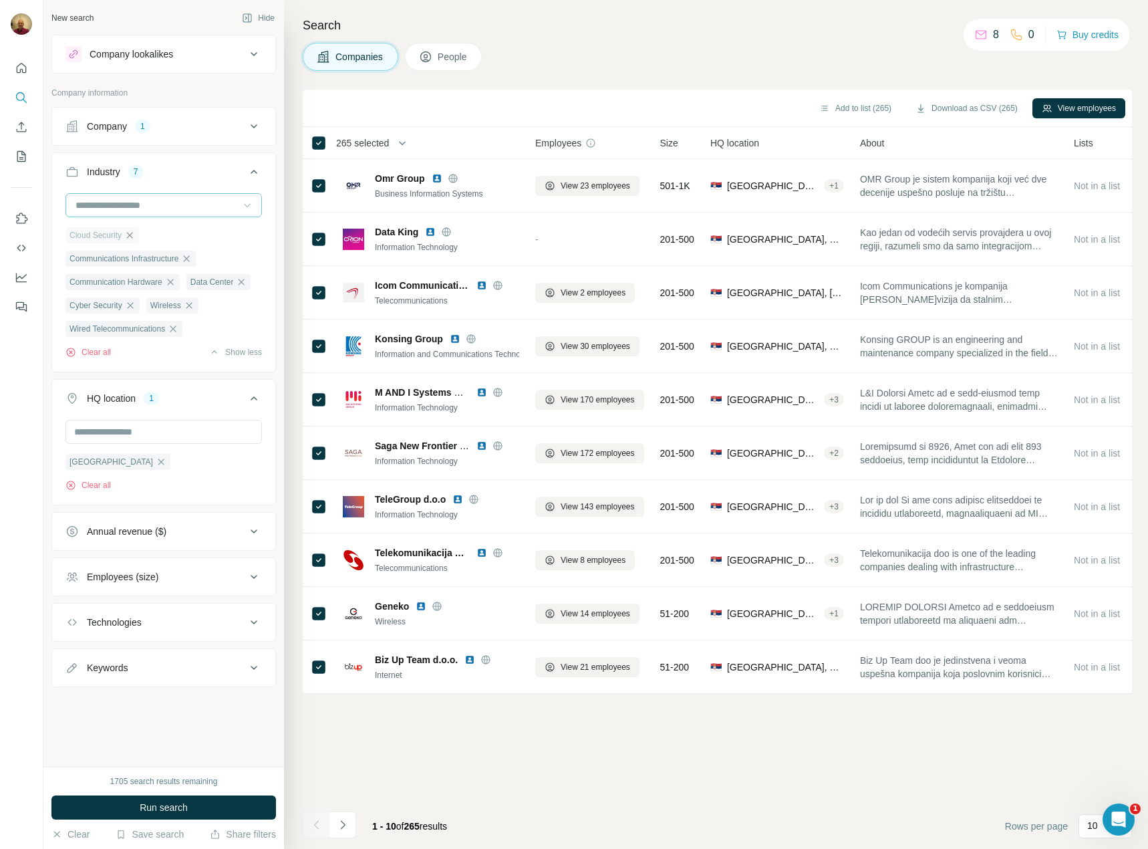
click at [131, 235] on icon "button" at bounding box center [129, 235] width 11 height 11
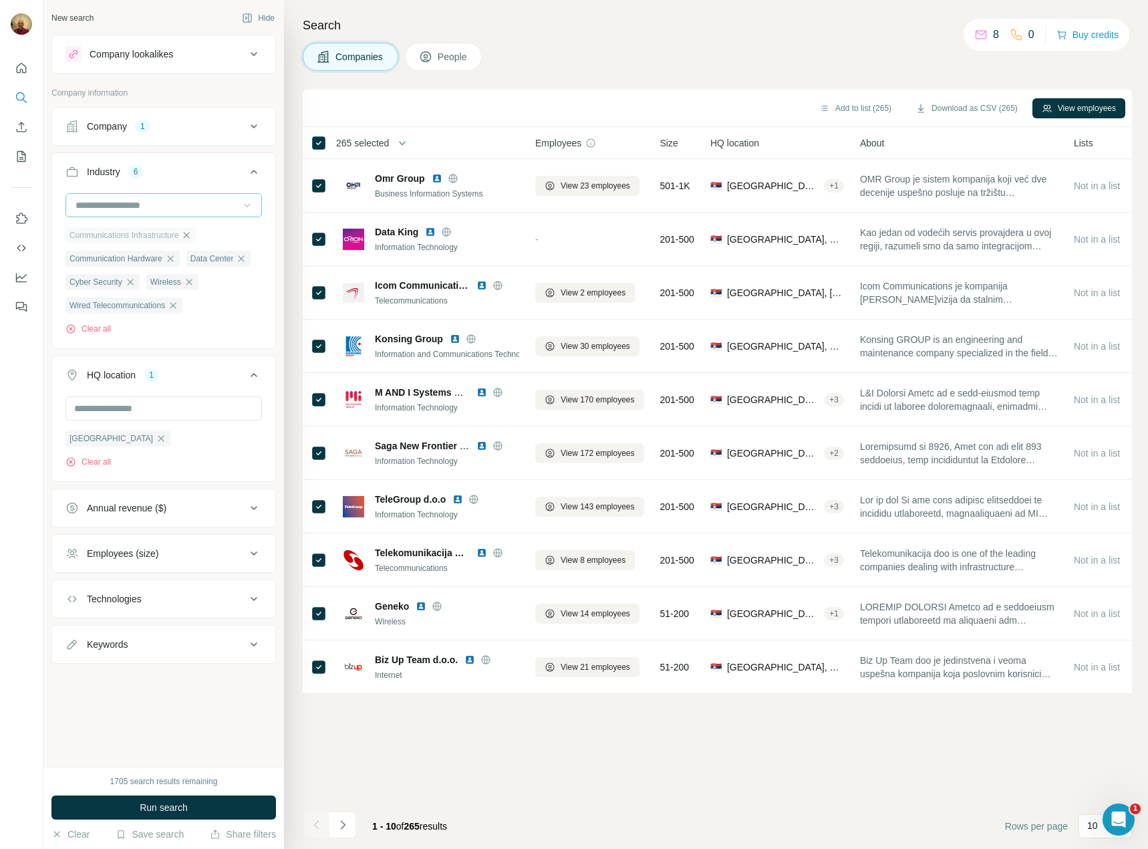
click at [192, 235] on icon "button" at bounding box center [186, 235] width 11 height 11
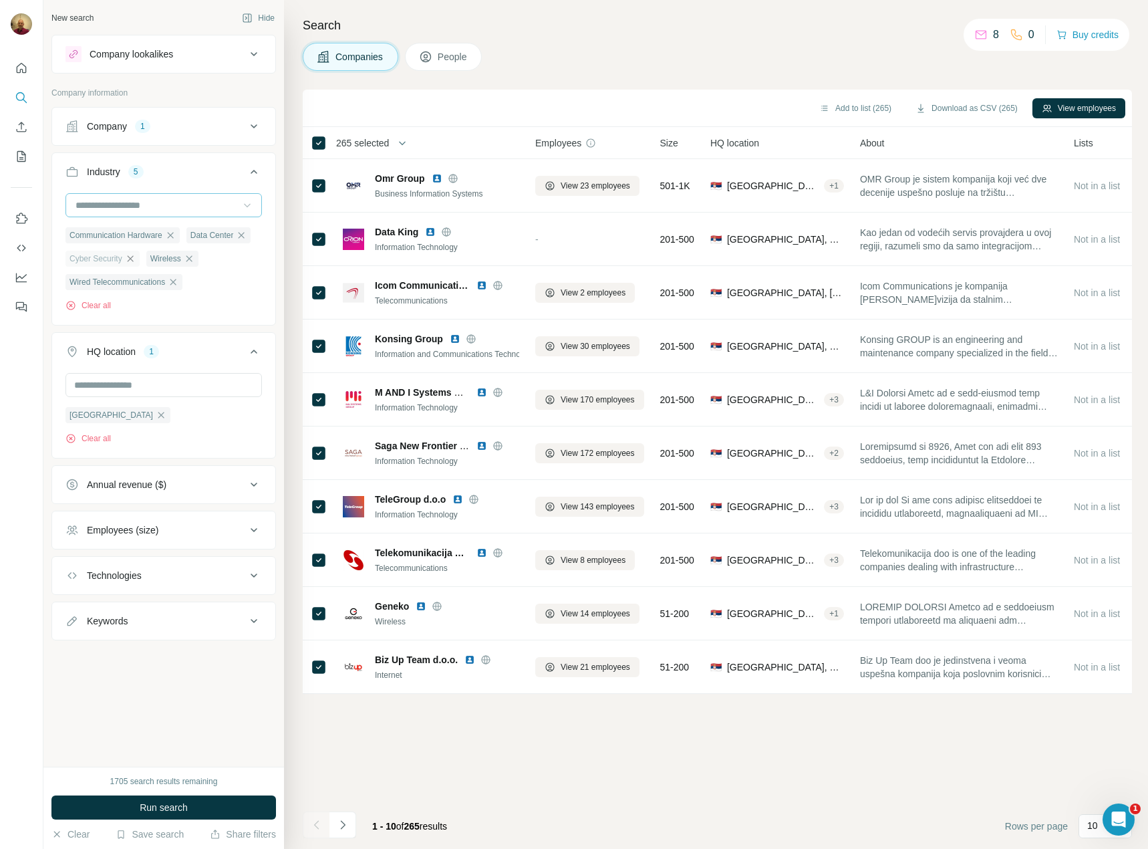
click at [134, 259] on icon "button" at bounding box center [130, 258] width 11 height 11
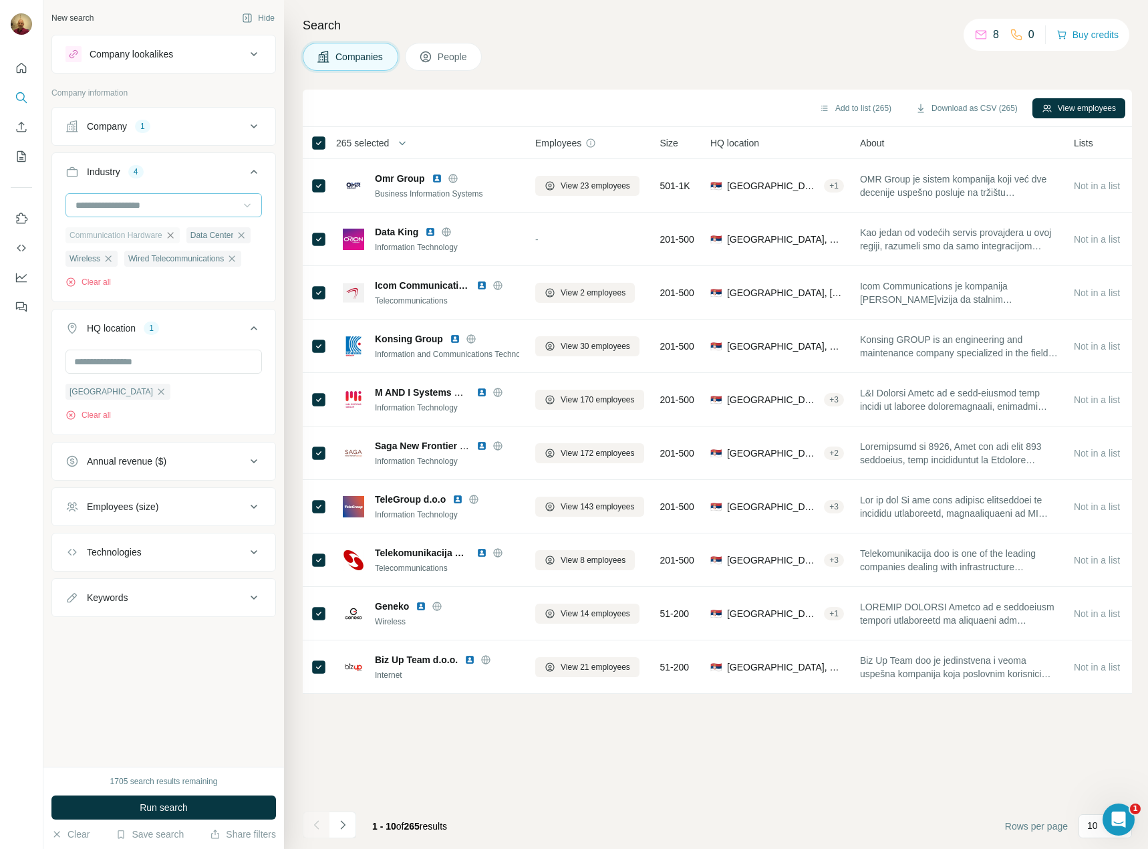
click at [176, 234] on icon "button" at bounding box center [170, 235] width 11 height 11
click at [121, 236] on icon "button" at bounding box center [121, 235] width 11 height 11
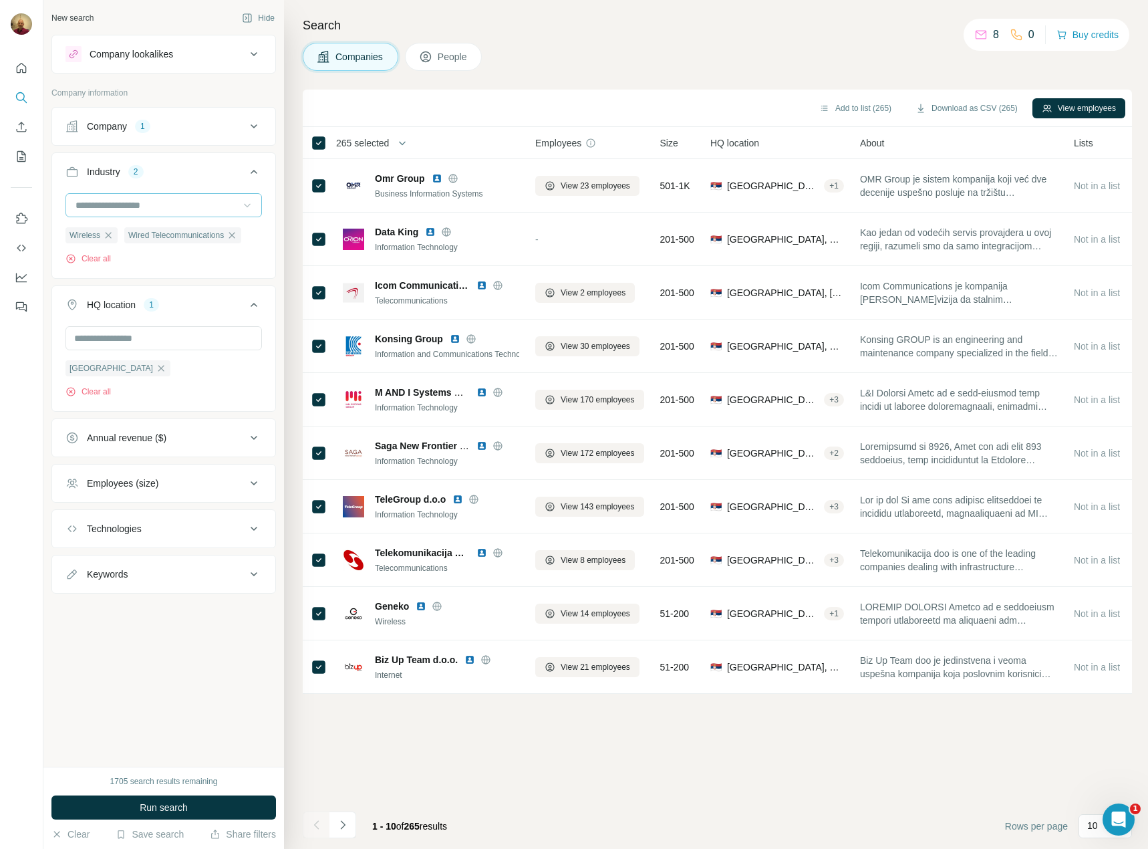
click at [249, 209] on icon at bounding box center [247, 204] width 13 height 13
click at [142, 221] on p "Telecommunications" at bounding box center [119, 213] width 85 height 13
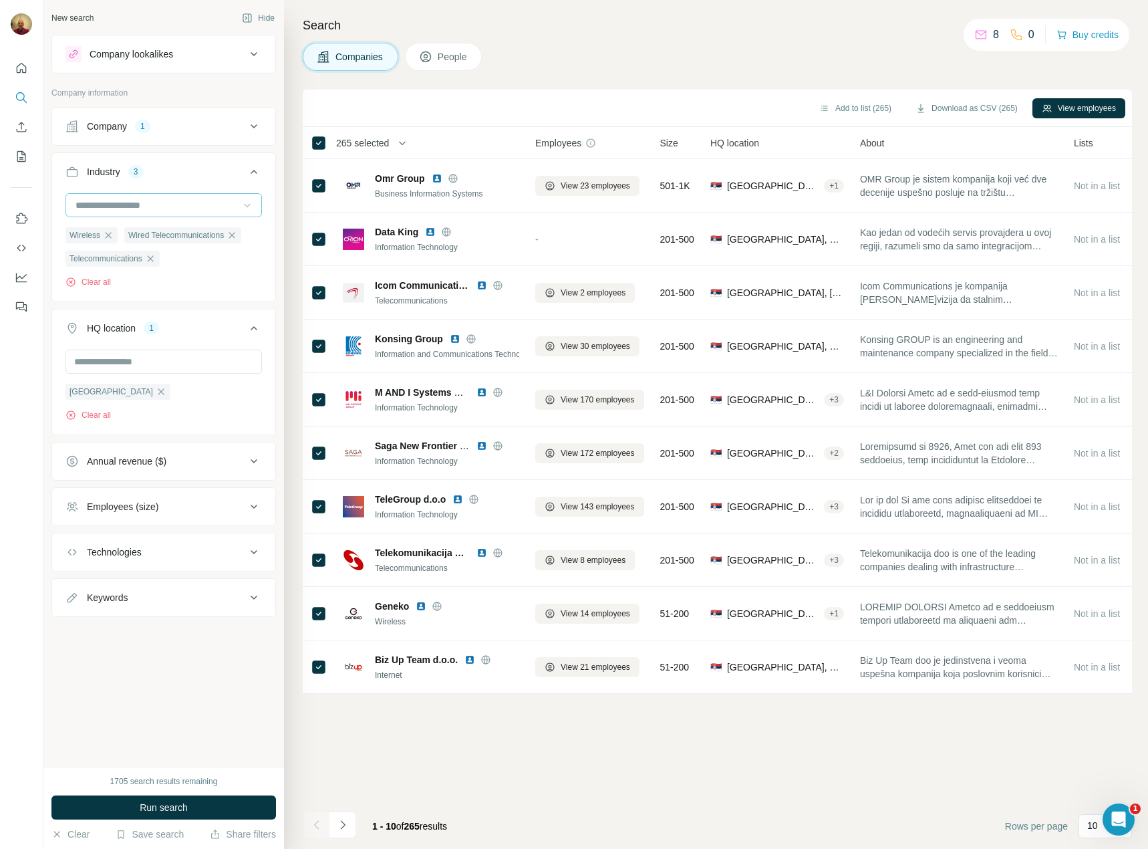
click at [174, 200] on input at bounding box center [156, 205] width 165 height 15
click at [174, 287] on p "Optical Communication" at bounding box center [125, 280] width 97 height 13
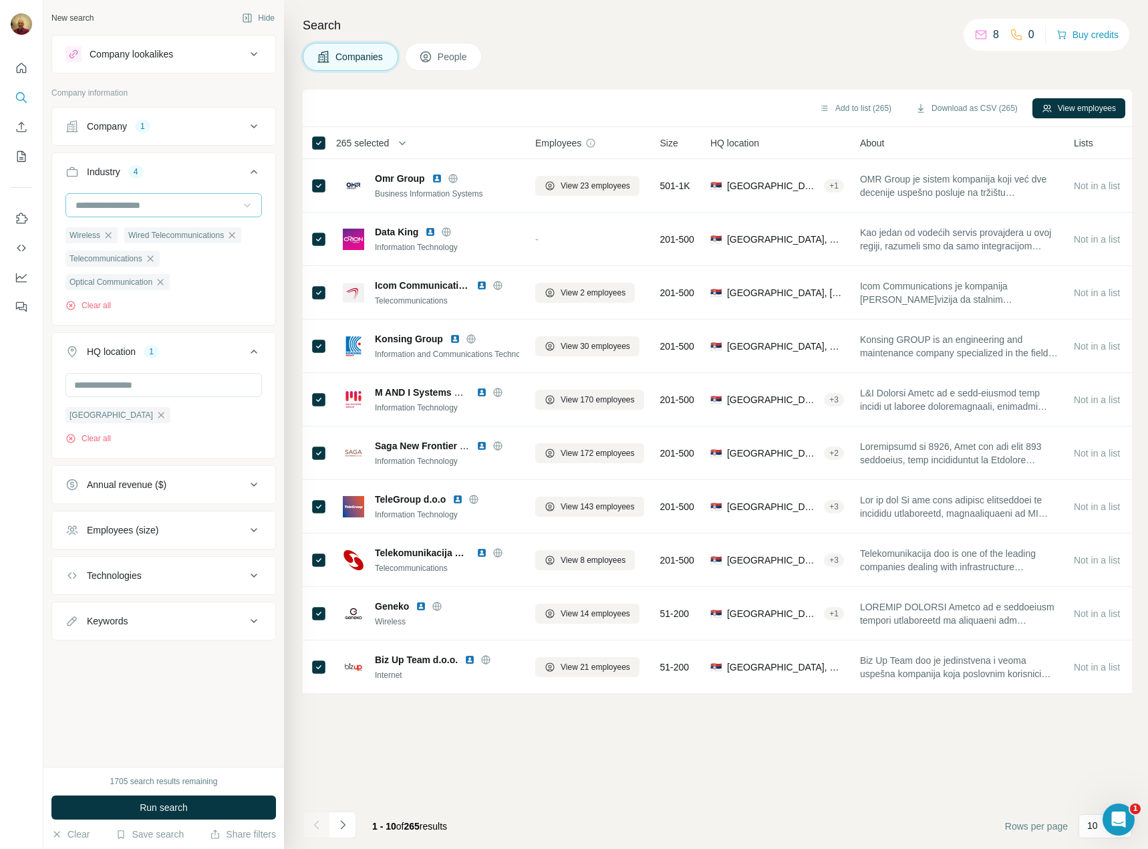
click at [208, 210] on input at bounding box center [156, 205] width 165 height 15
click at [196, 271] on div "Network Security" at bounding box center [164, 259] width 190 height 24
click at [191, 204] on input at bounding box center [156, 205] width 165 height 15
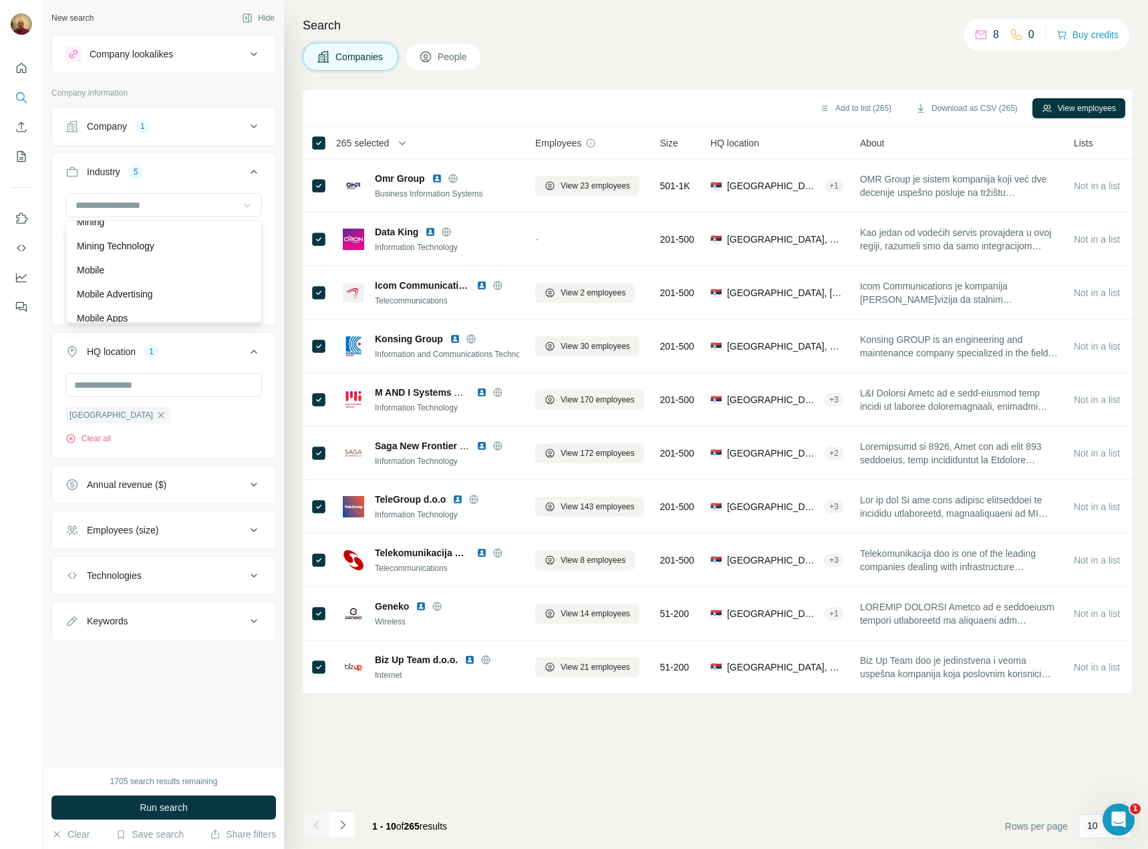
drag, startPoint x: 178, startPoint y: 684, endPoint x: 187, endPoint y: 748, distance: 64.7
click at [178, 684] on div "New search Hide Company lookalikes Company information Company 1 Industry 5 Wir…" at bounding box center [163, 383] width 241 height 766
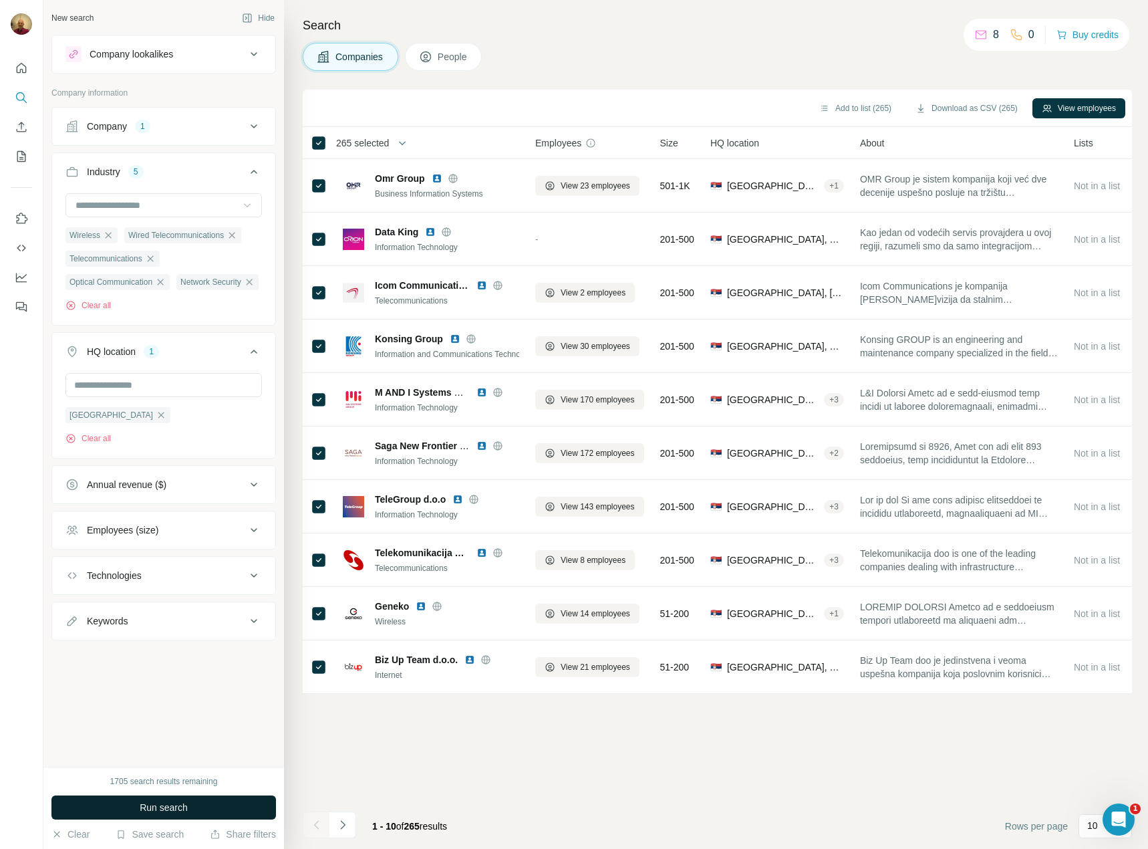
click at [175, 804] on span "Run search" at bounding box center [164, 807] width 48 height 13
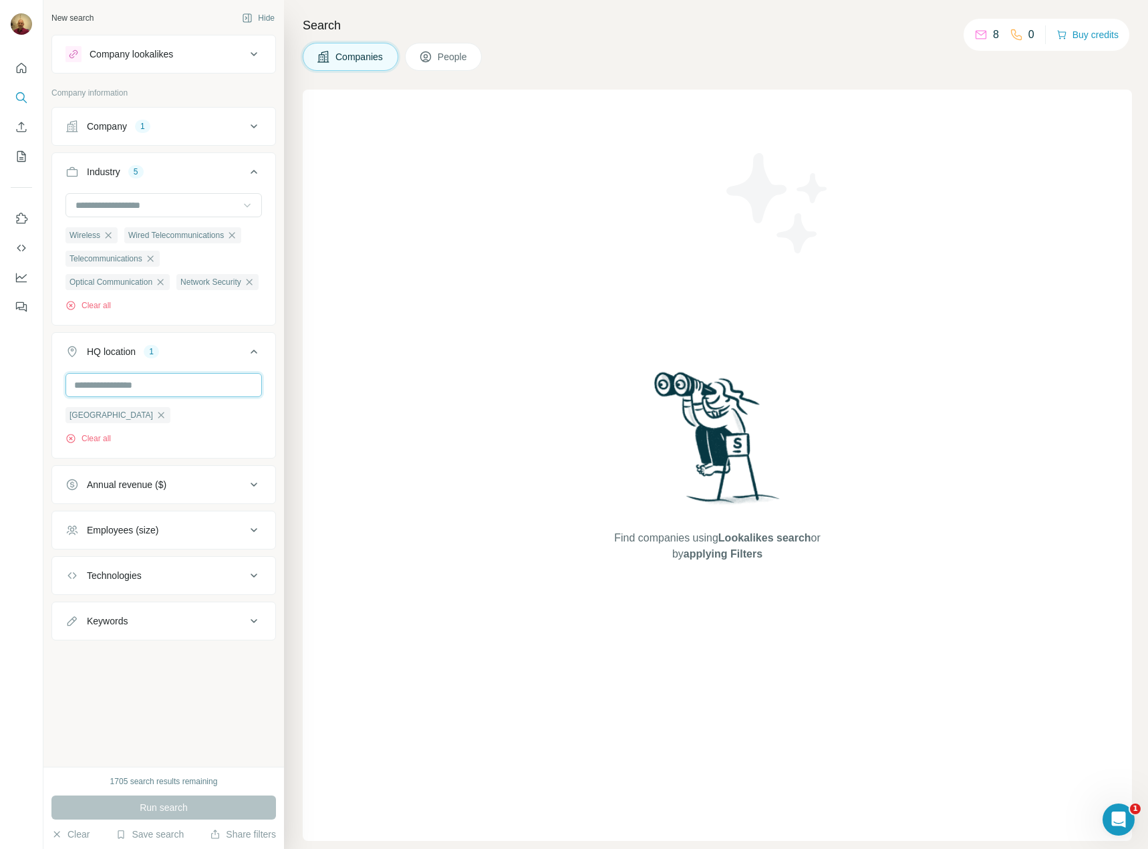
click at [168, 397] on input "text" at bounding box center [163, 385] width 196 height 24
click at [166, 738] on div "New search Hide Company lookalikes Company information Company 1 Industry 5 Wir…" at bounding box center [163, 383] width 241 height 766
click at [162, 207] on input at bounding box center [156, 205] width 165 height 15
click at [162, 130] on div "Company 1" at bounding box center [155, 126] width 180 height 13
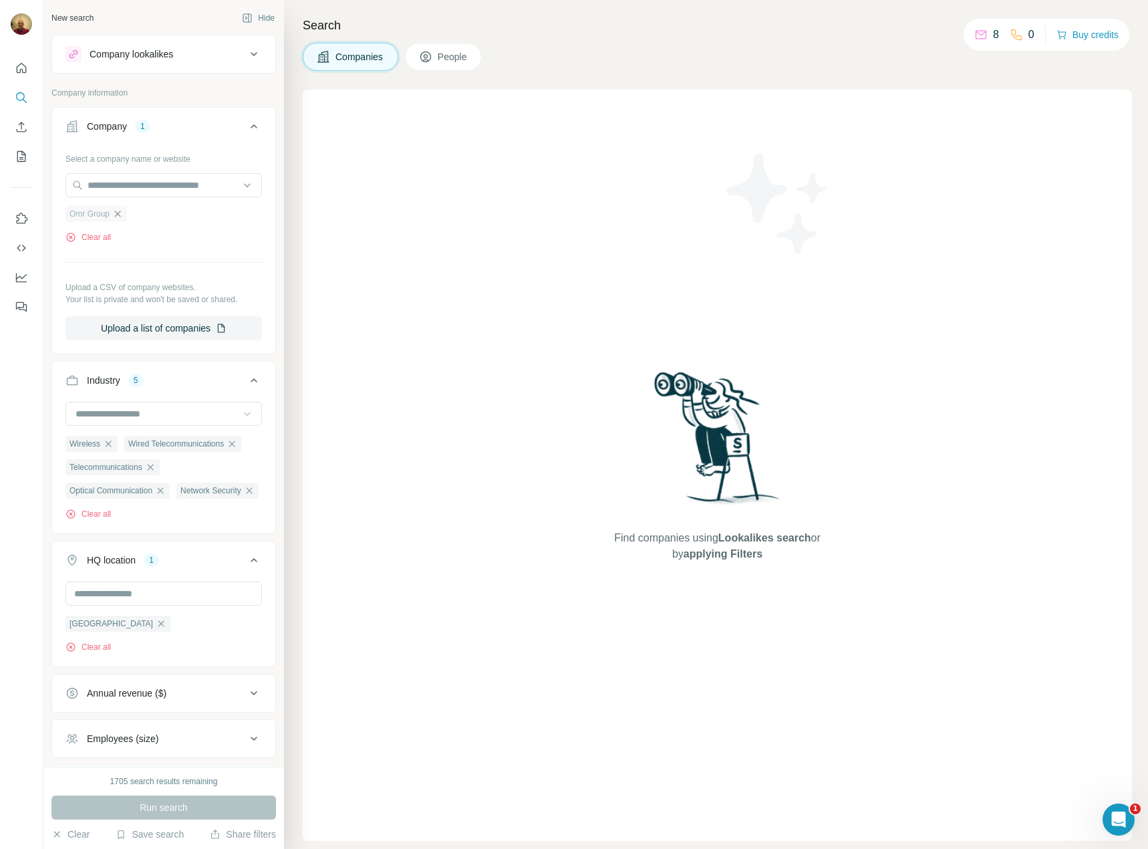
click at [120, 215] on icon "button" at bounding box center [118, 213] width 6 height 6
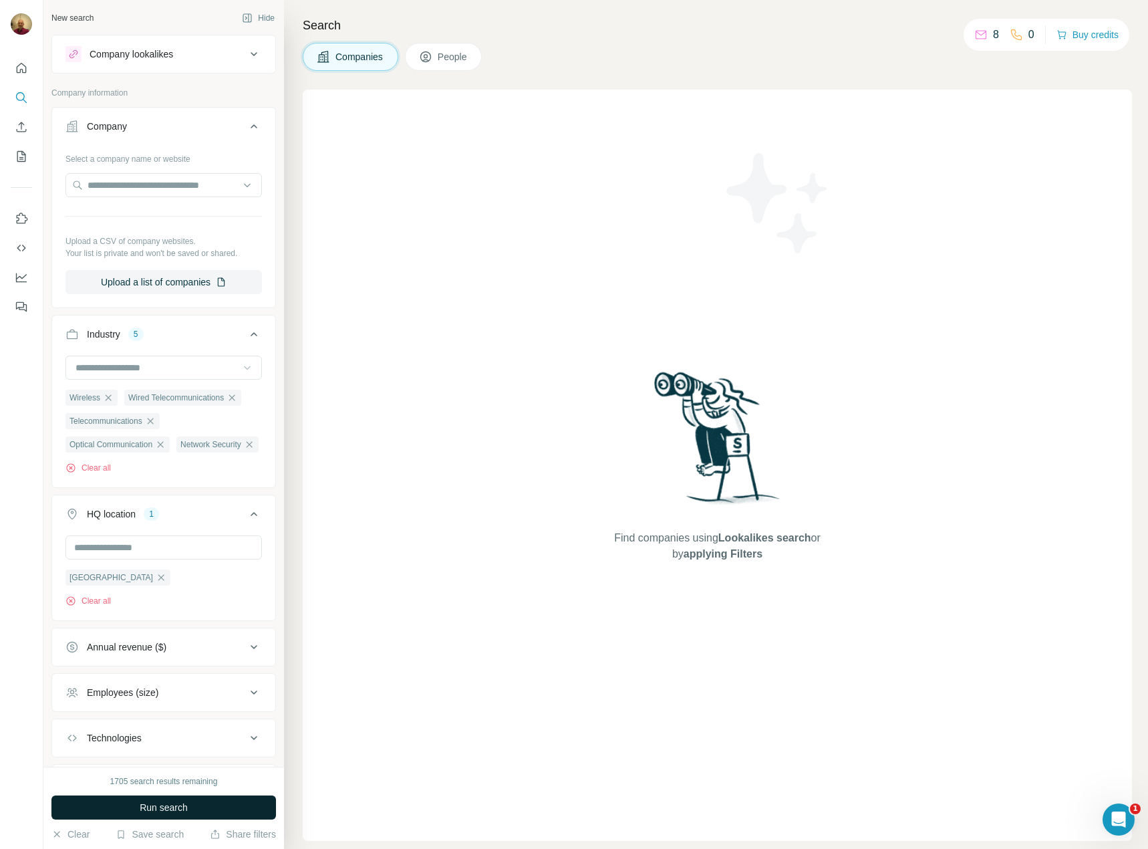
click at [158, 804] on span "Run search" at bounding box center [164, 807] width 48 height 13
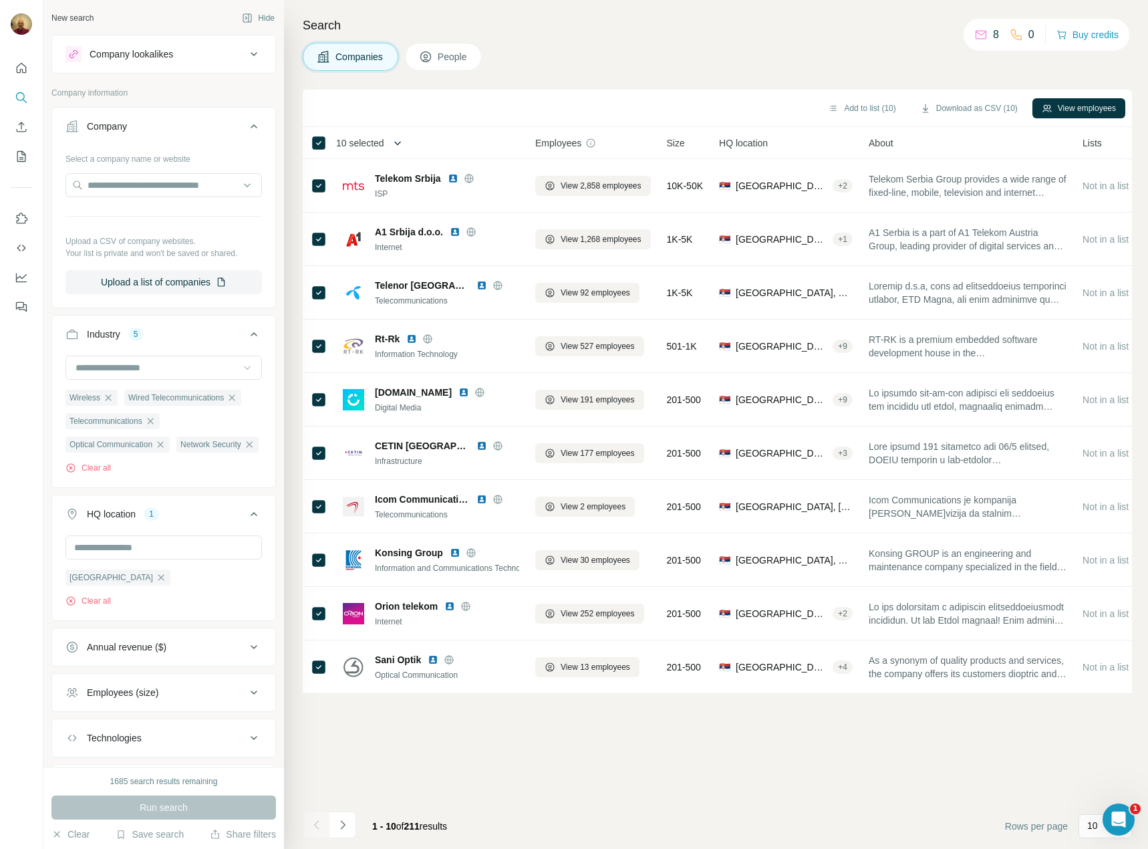
click at [393, 139] on button "button" at bounding box center [397, 143] width 27 height 27
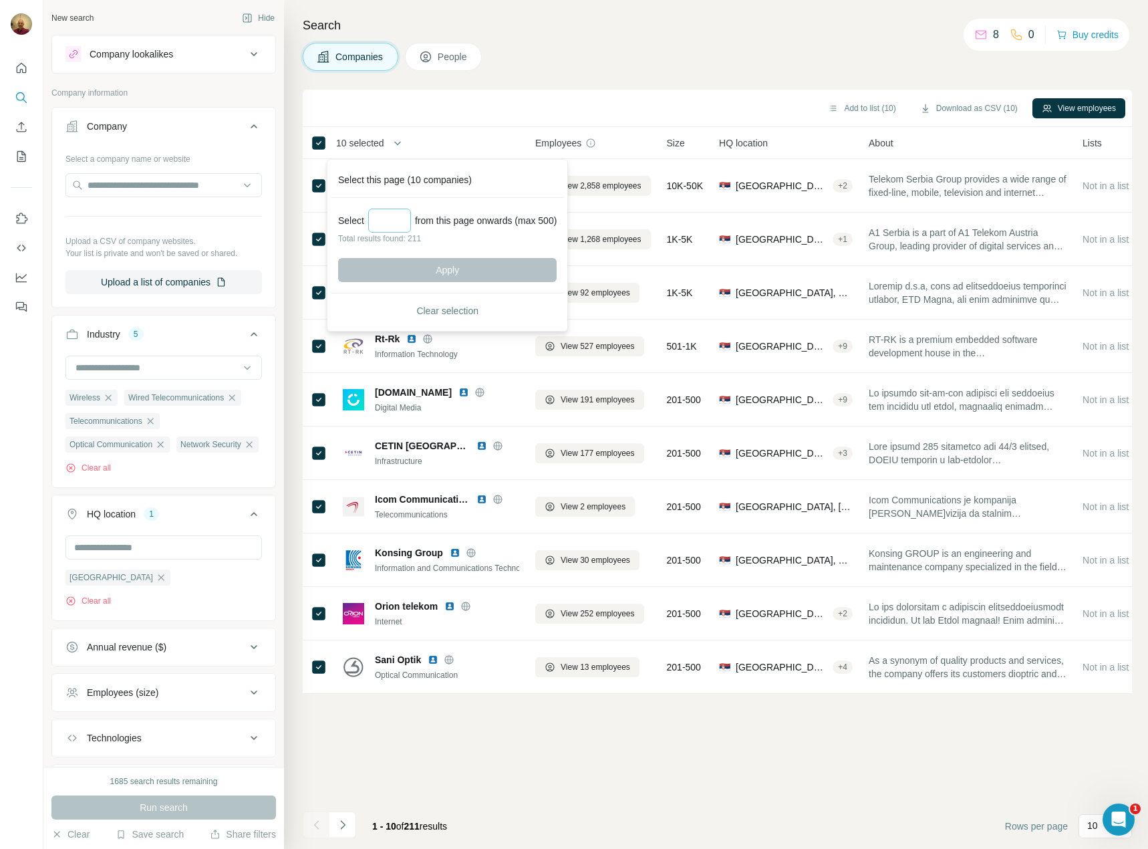
scroll to position [8928, 0]
click at [401, 217] on input "Select a number (up to 500)" at bounding box center [389, 220] width 43 height 24
type input "***"
click at [438, 275] on button "Apply" at bounding box center [447, 270] width 219 height 24
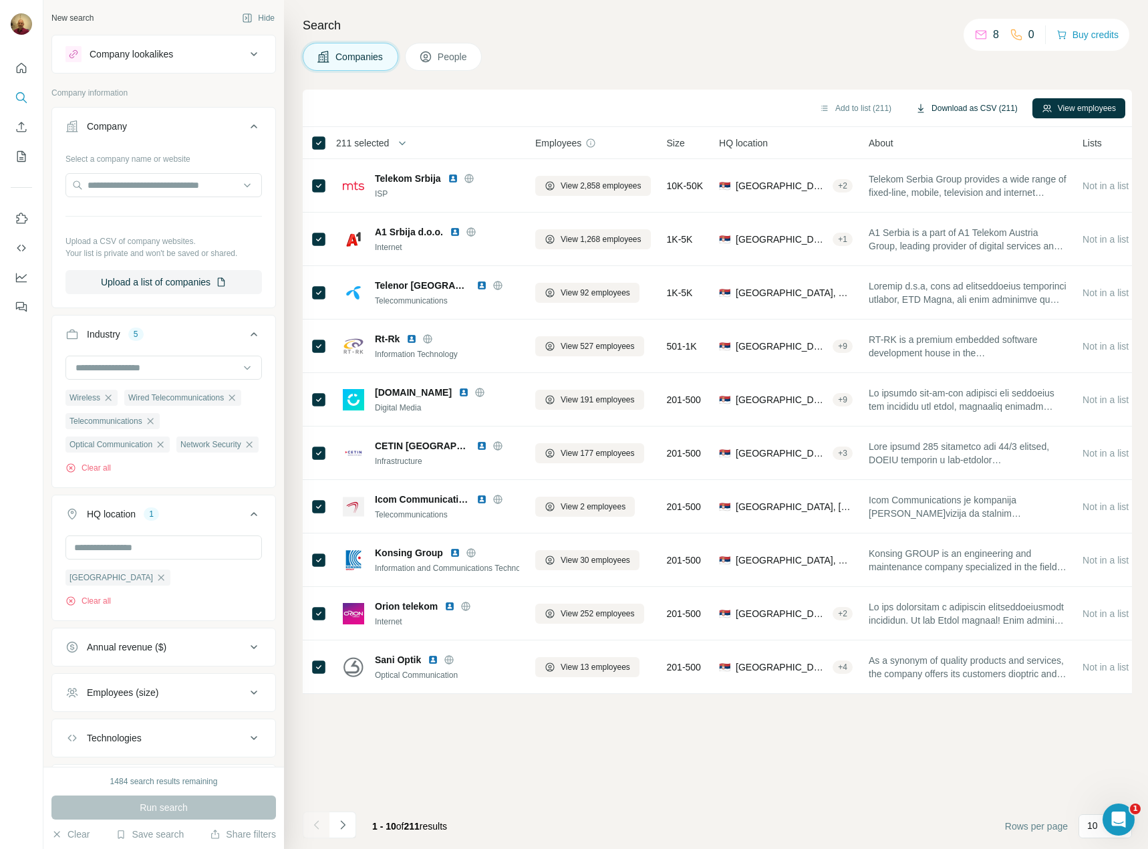
click at [959, 107] on button "Download as CSV (211)" at bounding box center [966, 108] width 121 height 20
click at [217, 441] on ul "Wireless Wired Telecommunications Telecommunications Optical Communication Netw…" at bounding box center [163, 420] width 196 height 63
